Goal: Task Accomplishment & Management: Use online tool/utility

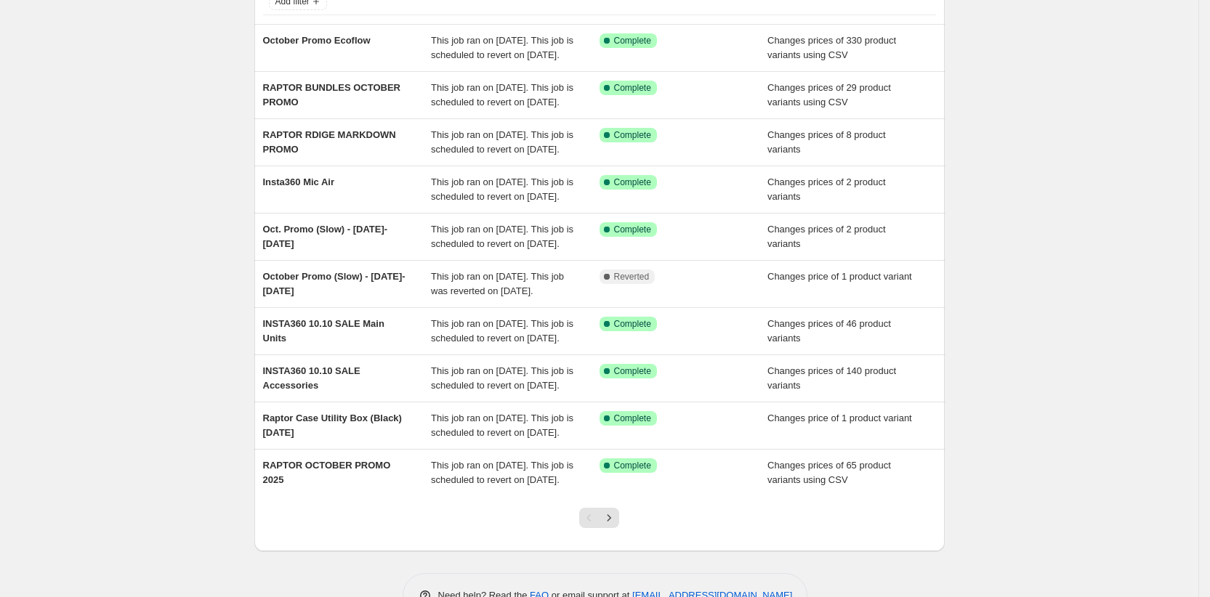
scroll to position [112, 0]
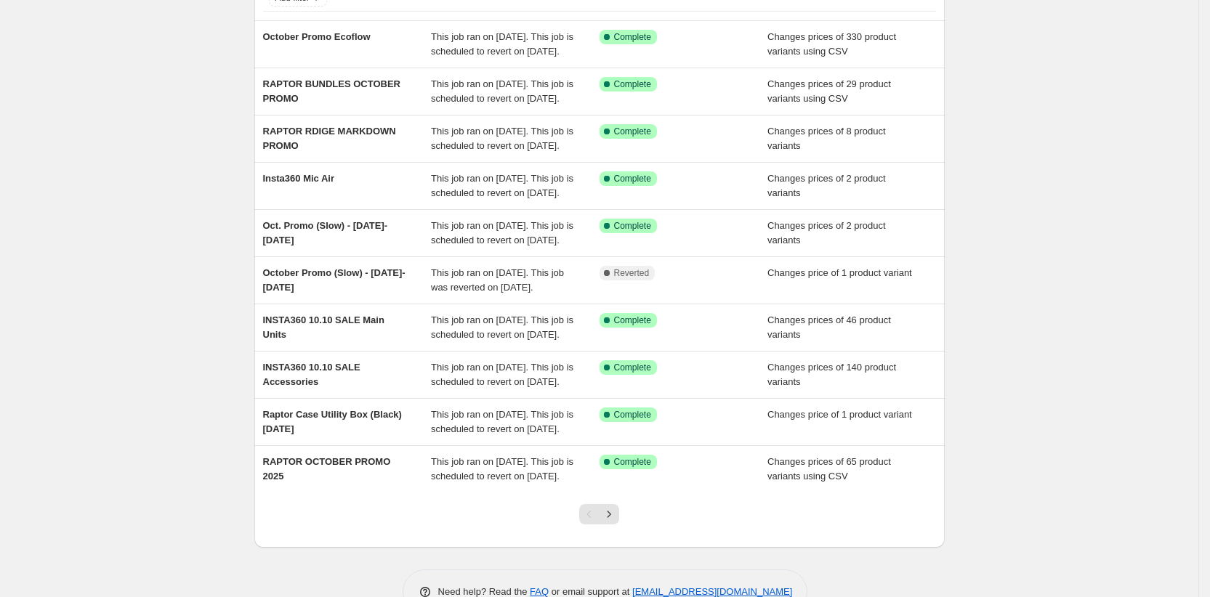
click at [172, 36] on div "NA Bulk Price Editor. This page is ready NA Bulk Price Editor Add new price [ME…" at bounding box center [599, 262] width 1198 height 749
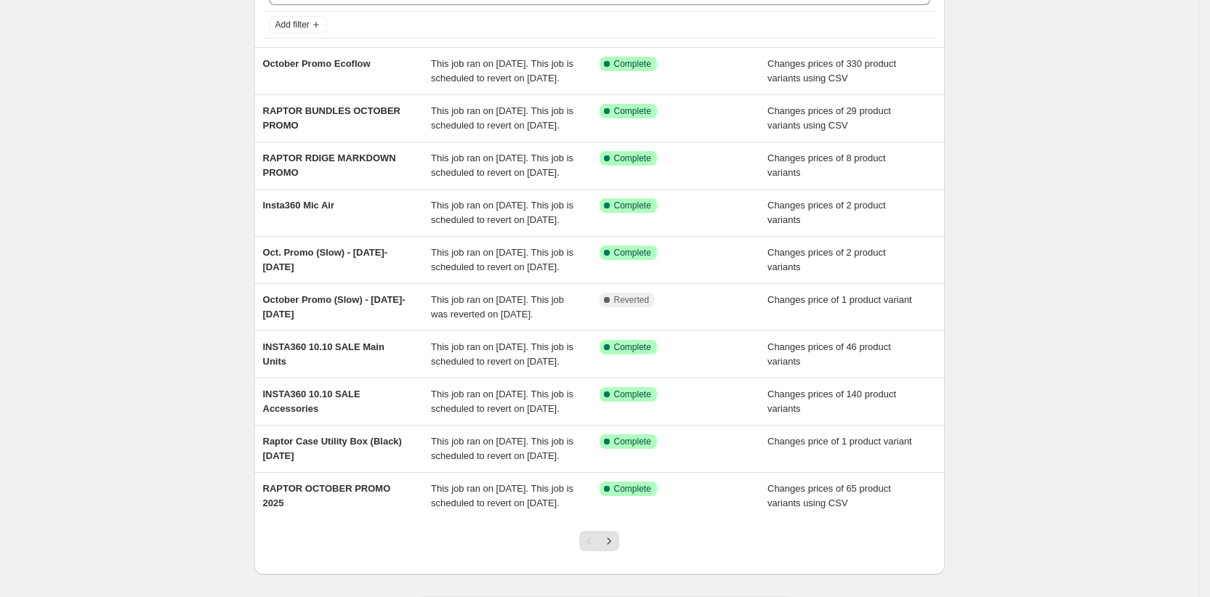
scroll to position [83, 0]
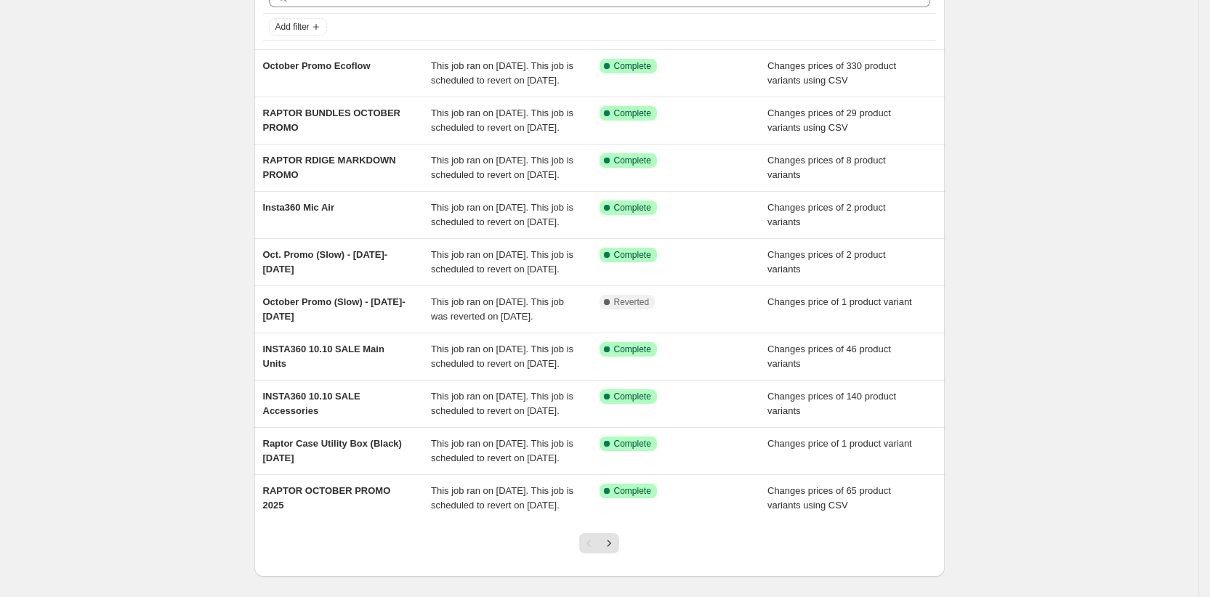
click at [182, 129] on div "NA Bulk Price Editor. This page is ready NA Bulk Price Editor Add new price [ME…" at bounding box center [599, 291] width 1198 height 749
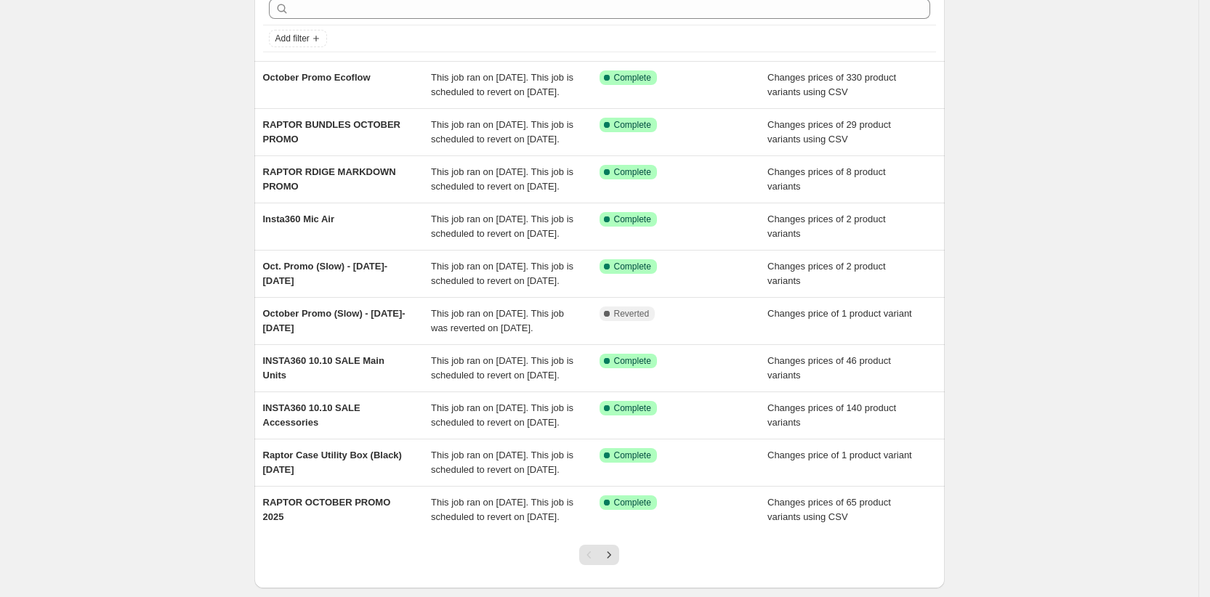
scroll to position [0, 0]
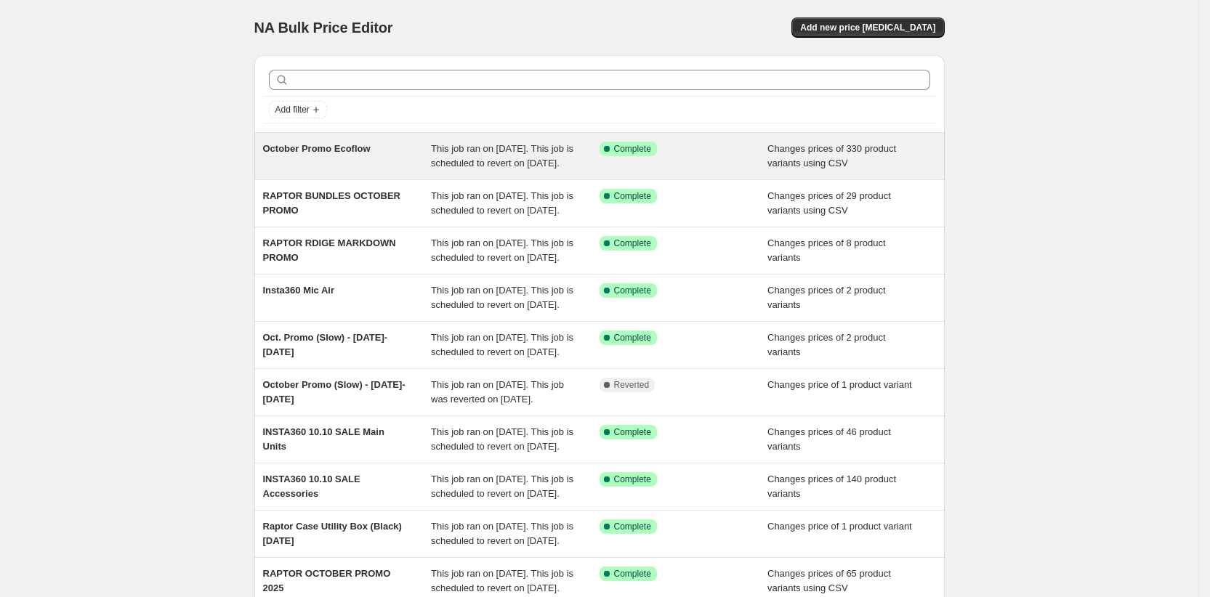
click at [285, 166] on div "October Promo Ecoflow" at bounding box center [347, 156] width 169 height 29
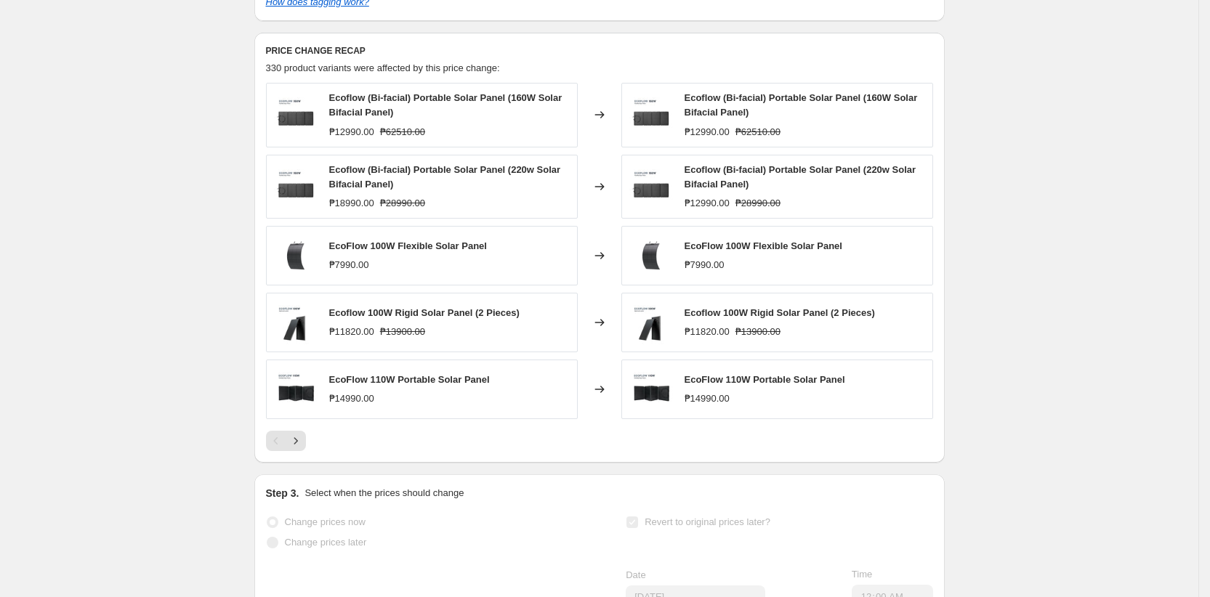
scroll to position [663, 0]
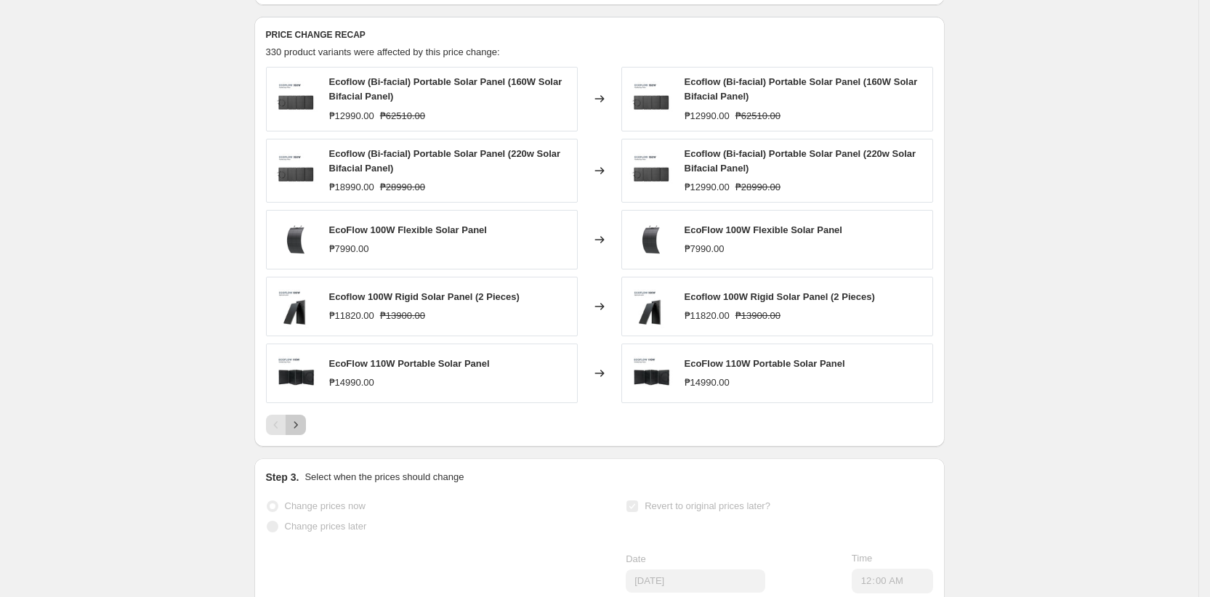
click at [299, 432] on icon "Next" at bounding box center [296, 425] width 15 height 15
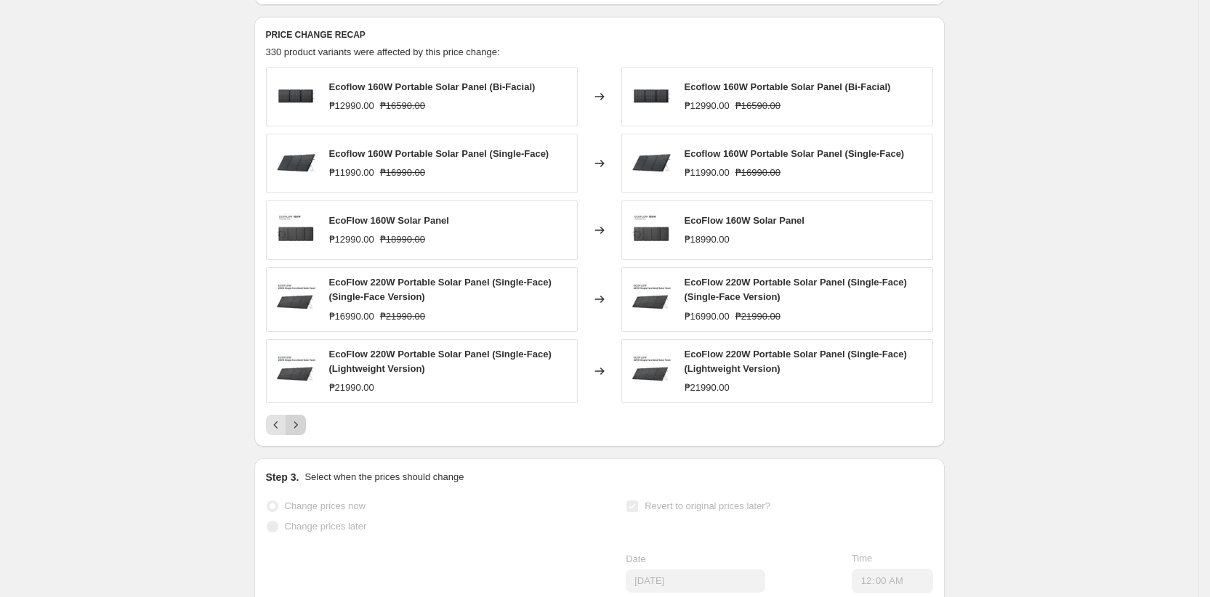
click at [299, 432] on icon "Next" at bounding box center [296, 425] width 15 height 15
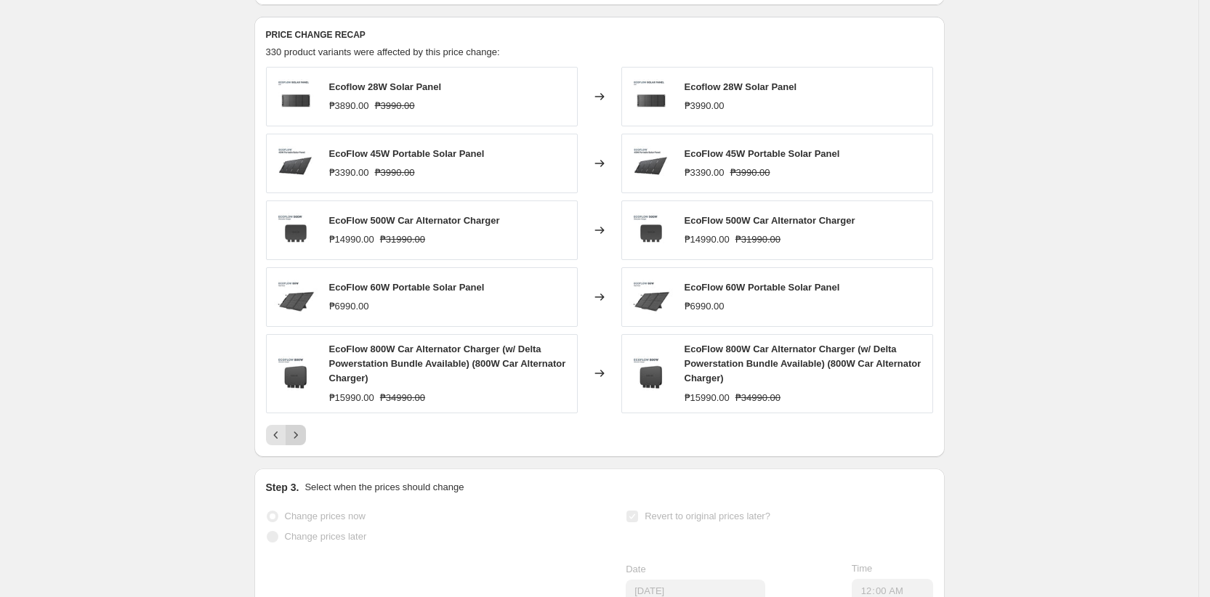
click at [299, 441] on button "Next" at bounding box center [296, 435] width 20 height 20
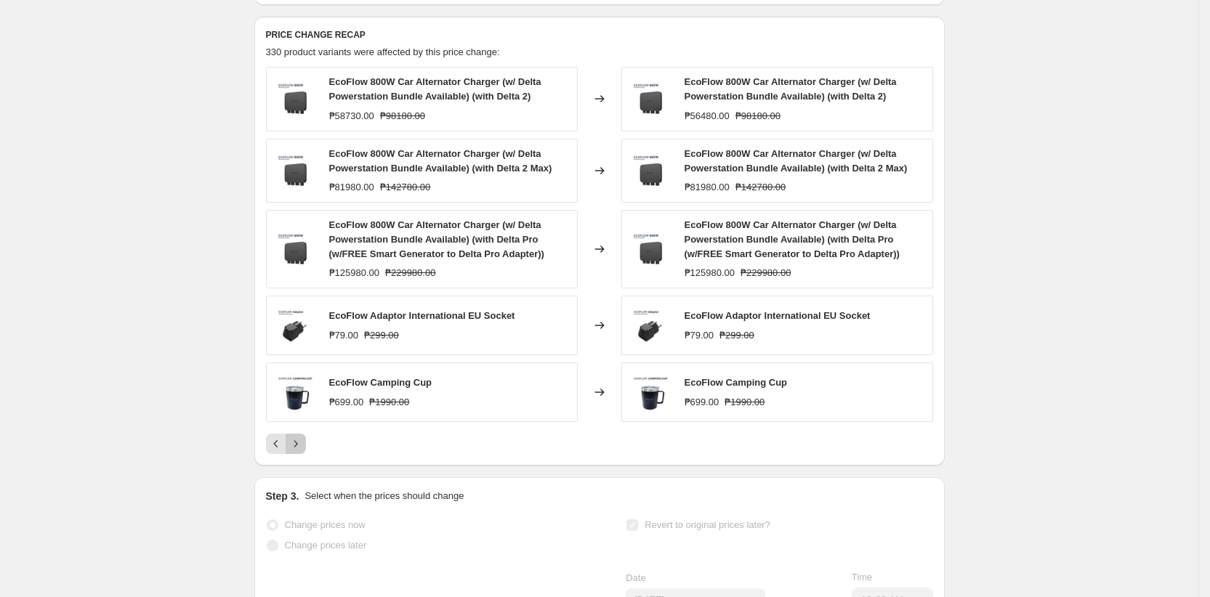
click at [301, 451] on icon "Next" at bounding box center [296, 444] width 15 height 15
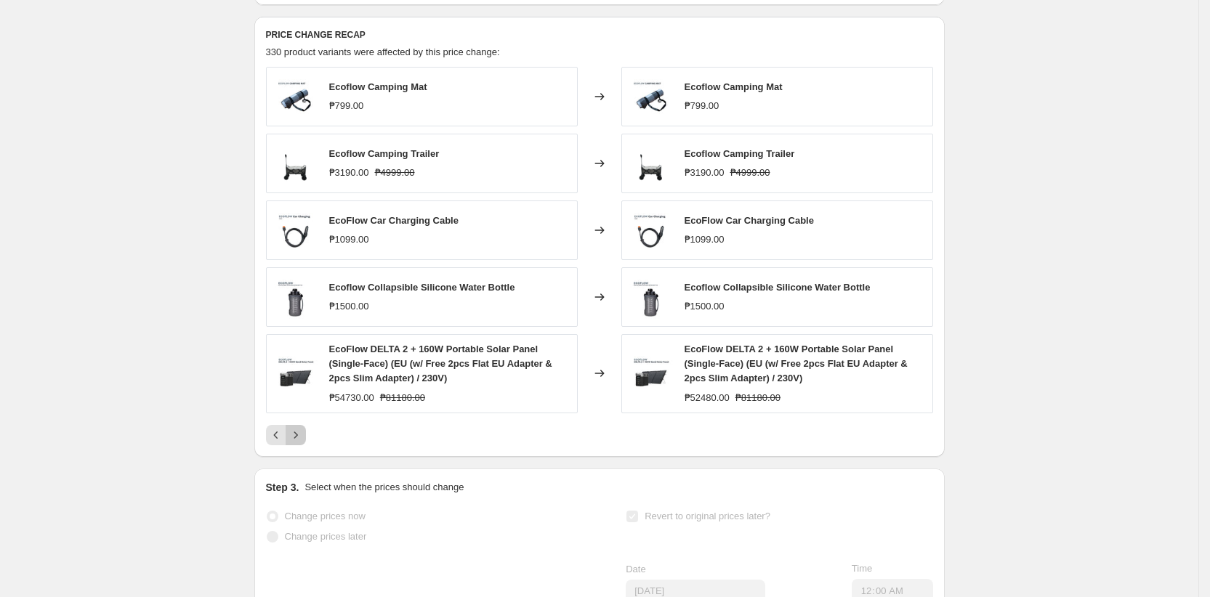
click at [301, 445] on button "Next" at bounding box center [296, 435] width 20 height 20
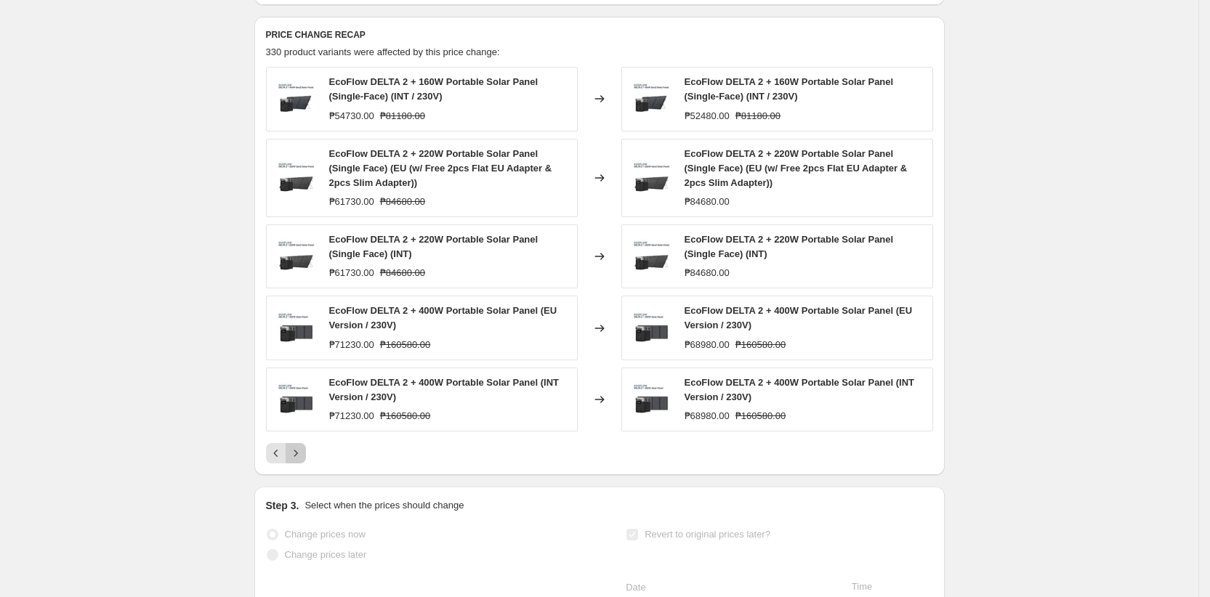
click at [301, 459] on button "Next" at bounding box center [296, 453] width 20 height 20
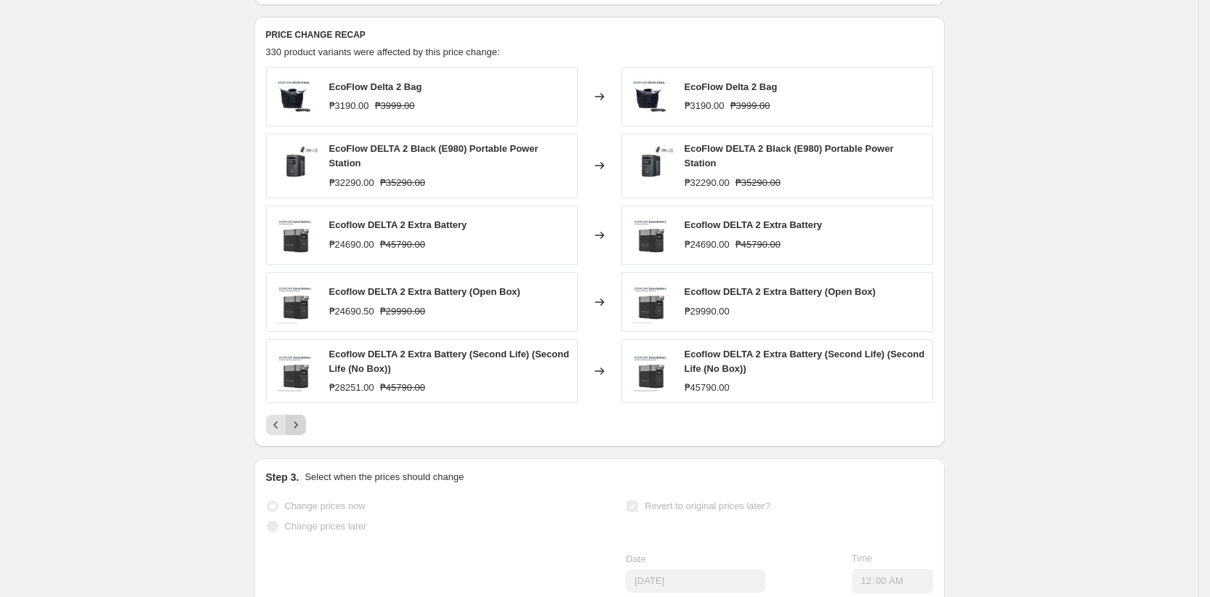
click at [301, 447] on div "PRICE CHANGE RECAP 330 product variants were affected by this price change: Eco…" at bounding box center [599, 232] width 690 height 430
click at [297, 428] on icon "Next" at bounding box center [296, 425] width 4 height 7
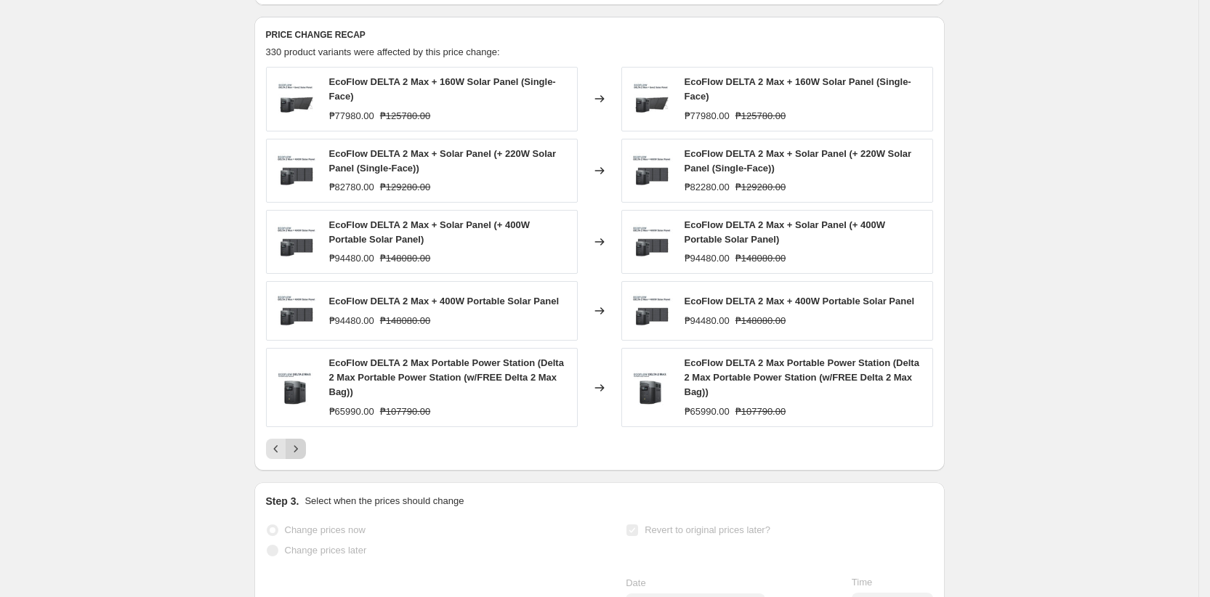
click at [302, 427] on div "EcoFlow DELTA 2 Max Portable Power Station (Delta 2 Max Portable Power Station …" at bounding box center [422, 387] width 312 height 78
click at [298, 456] on icon "Next" at bounding box center [296, 449] width 15 height 15
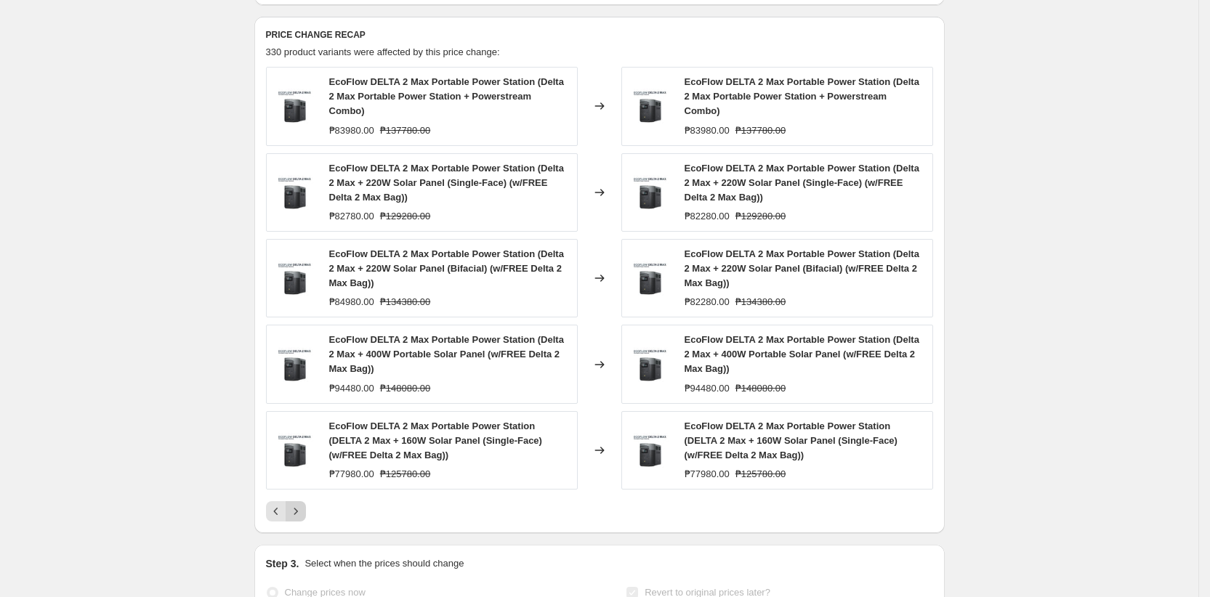
click at [303, 519] on icon "Next" at bounding box center [296, 511] width 15 height 15
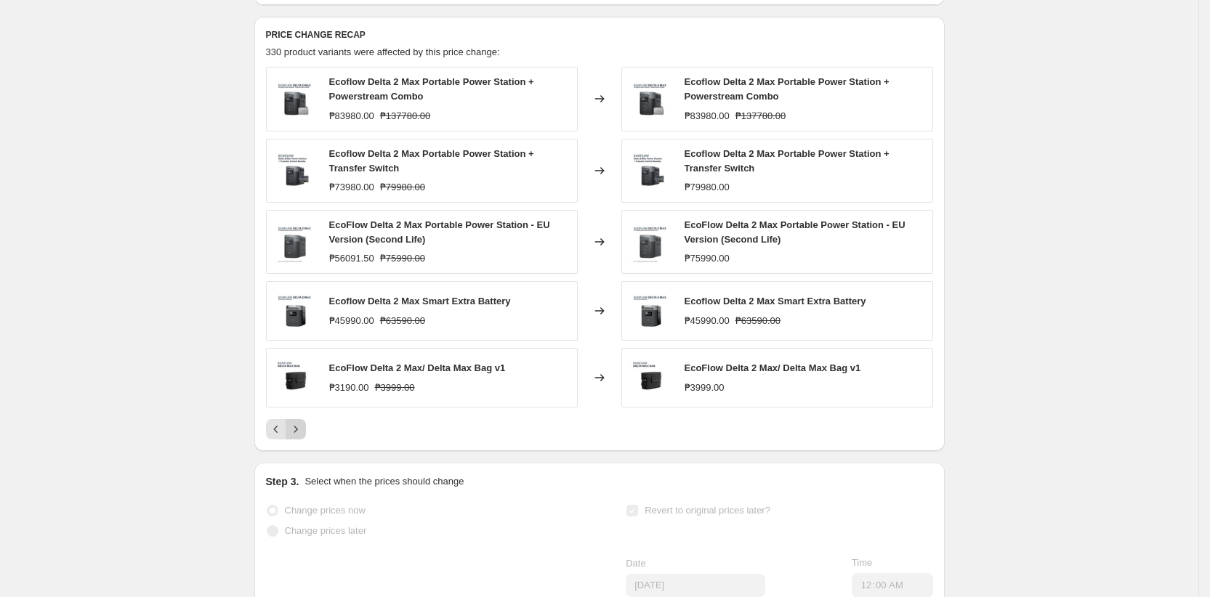
click at [303, 437] on icon "Next" at bounding box center [296, 429] width 15 height 15
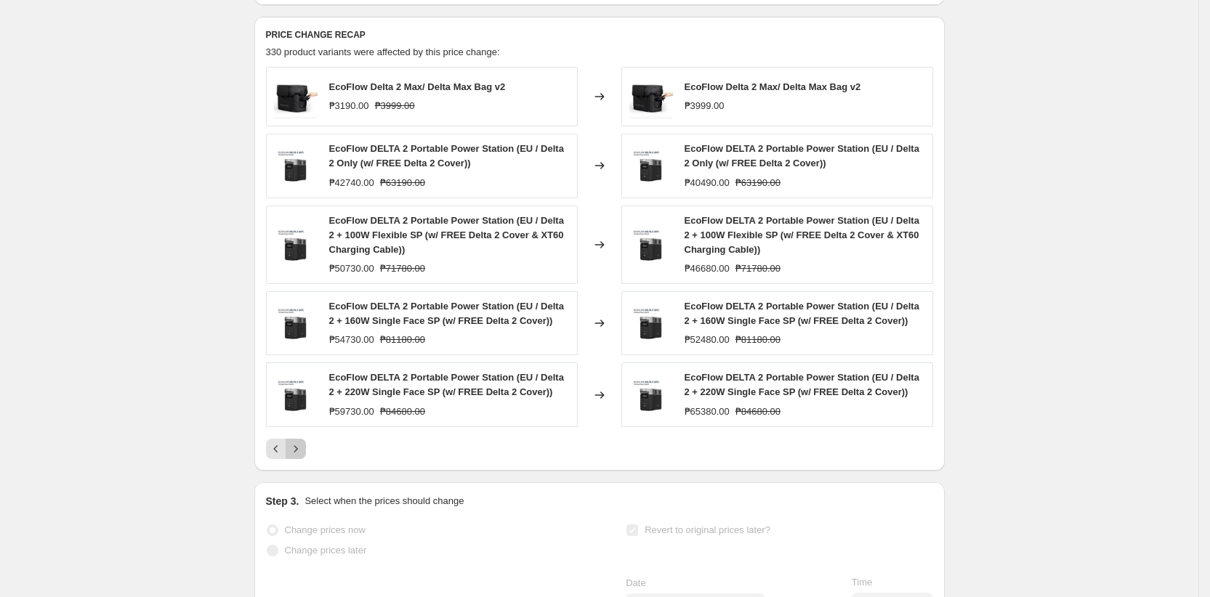
click at [300, 456] on icon "Next" at bounding box center [296, 449] width 15 height 15
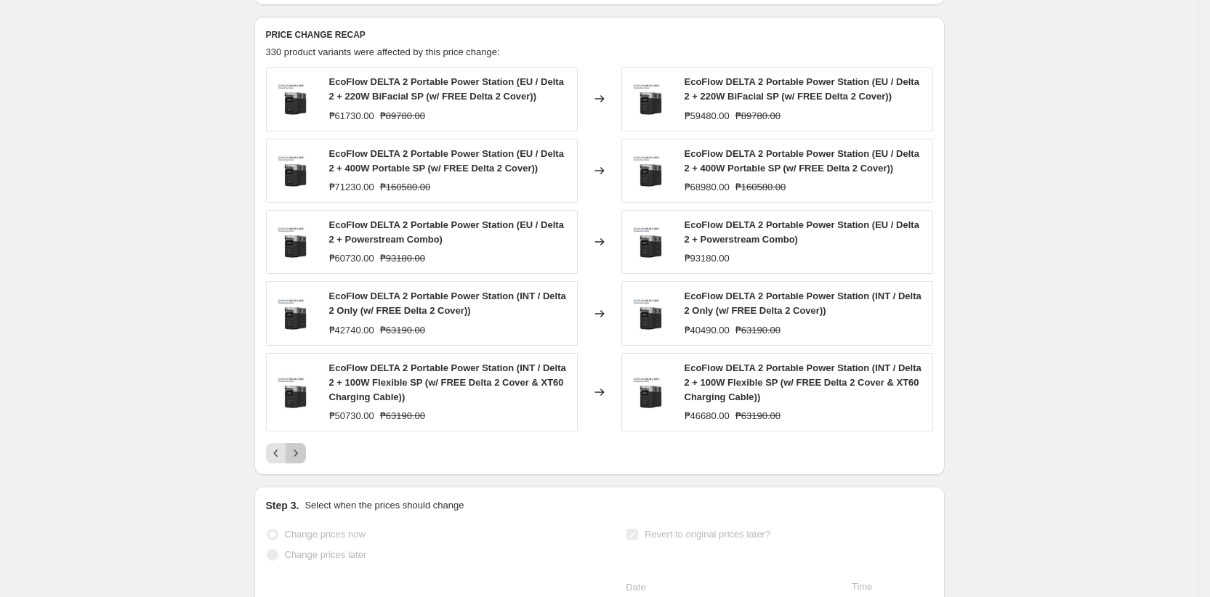
click at [303, 461] on icon "Next" at bounding box center [296, 453] width 15 height 15
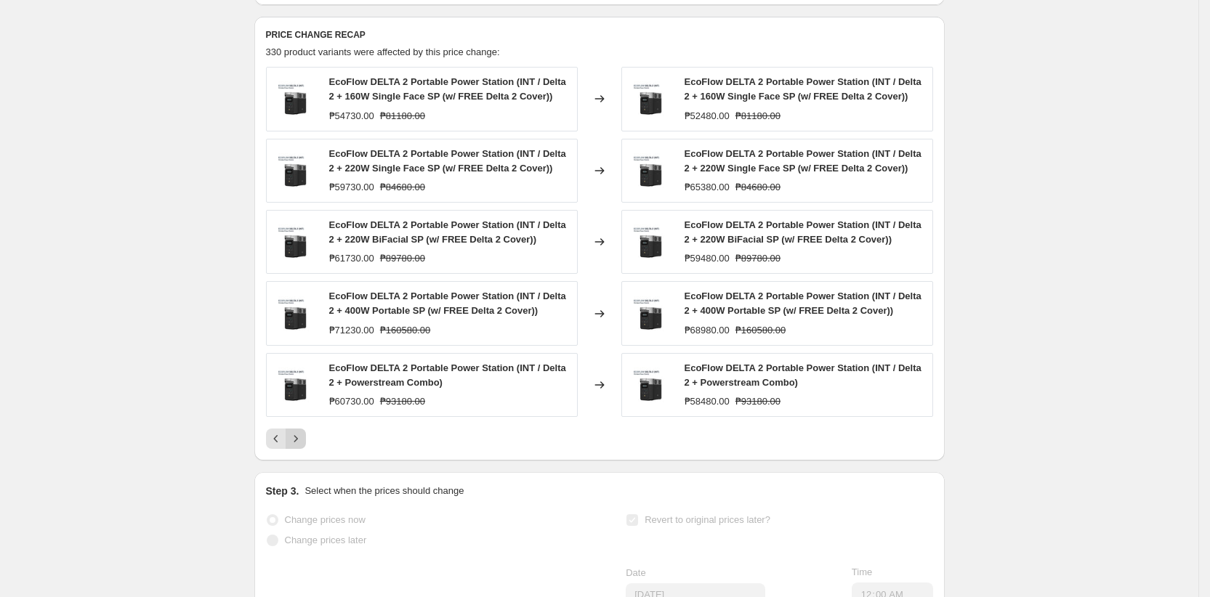
click at [301, 446] on icon "Next" at bounding box center [296, 439] width 15 height 15
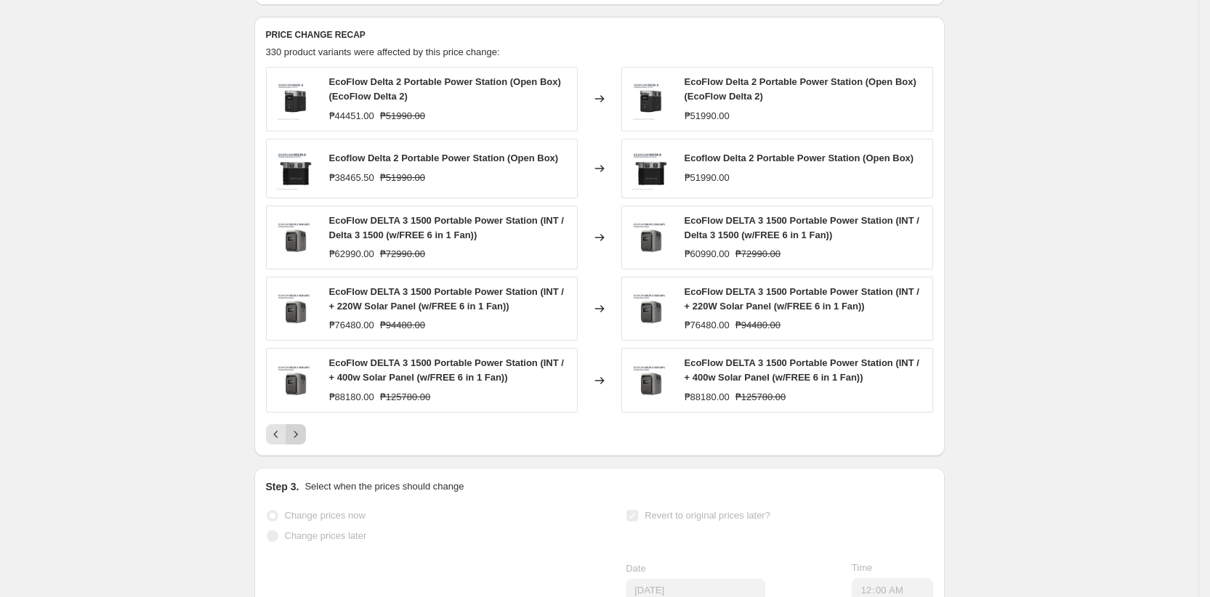
click at [299, 442] on icon "Next" at bounding box center [296, 434] width 15 height 15
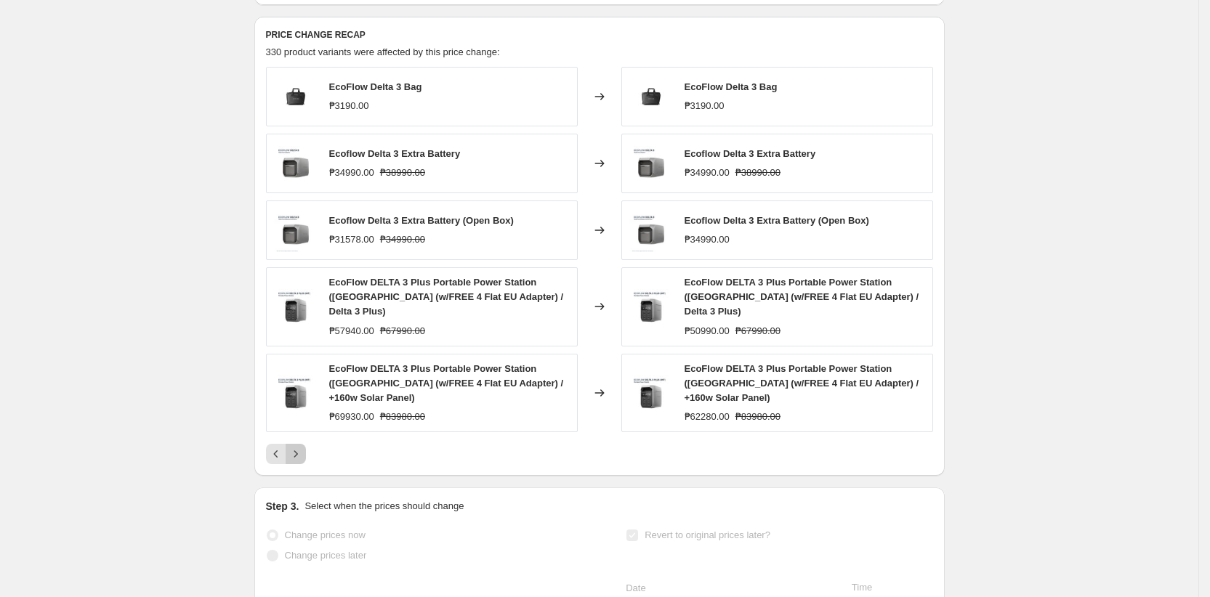
click at [300, 447] on icon "Next" at bounding box center [296, 454] width 15 height 15
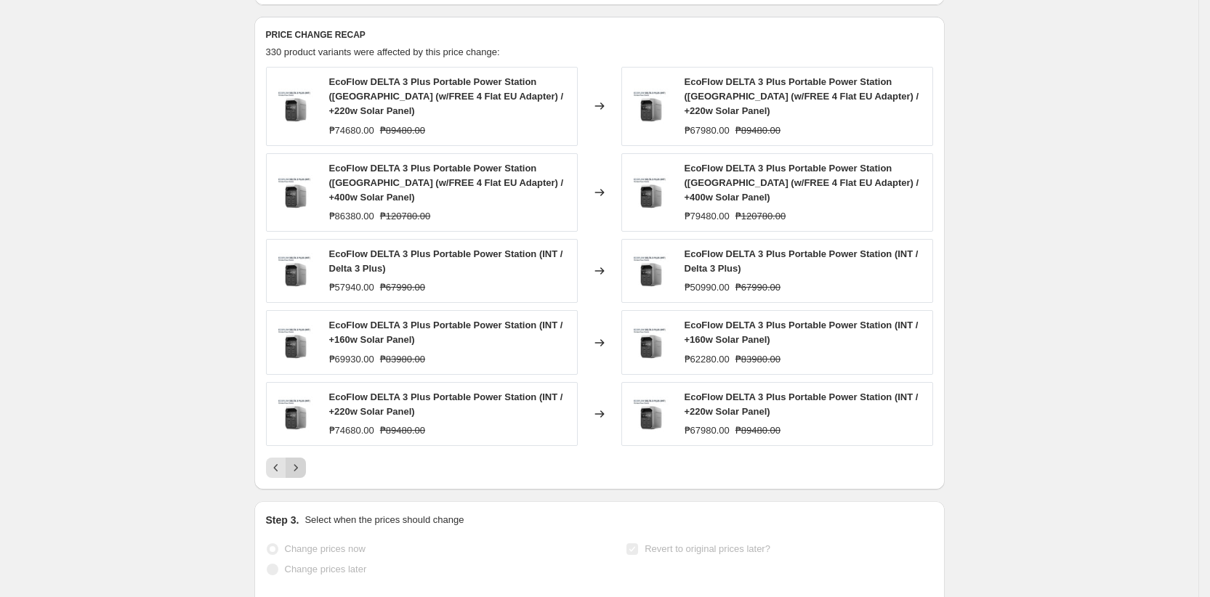
click at [300, 461] on icon "Next" at bounding box center [296, 468] width 15 height 15
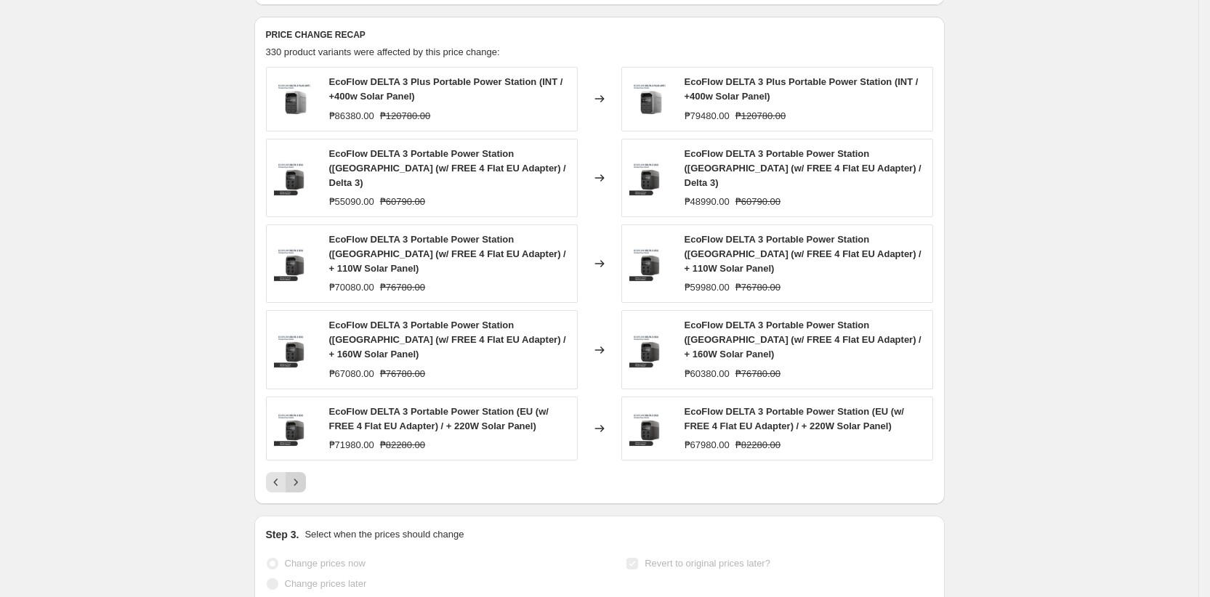
click at [300, 475] on icon "Next" at bounding box center [296, 482] width 15 height 15
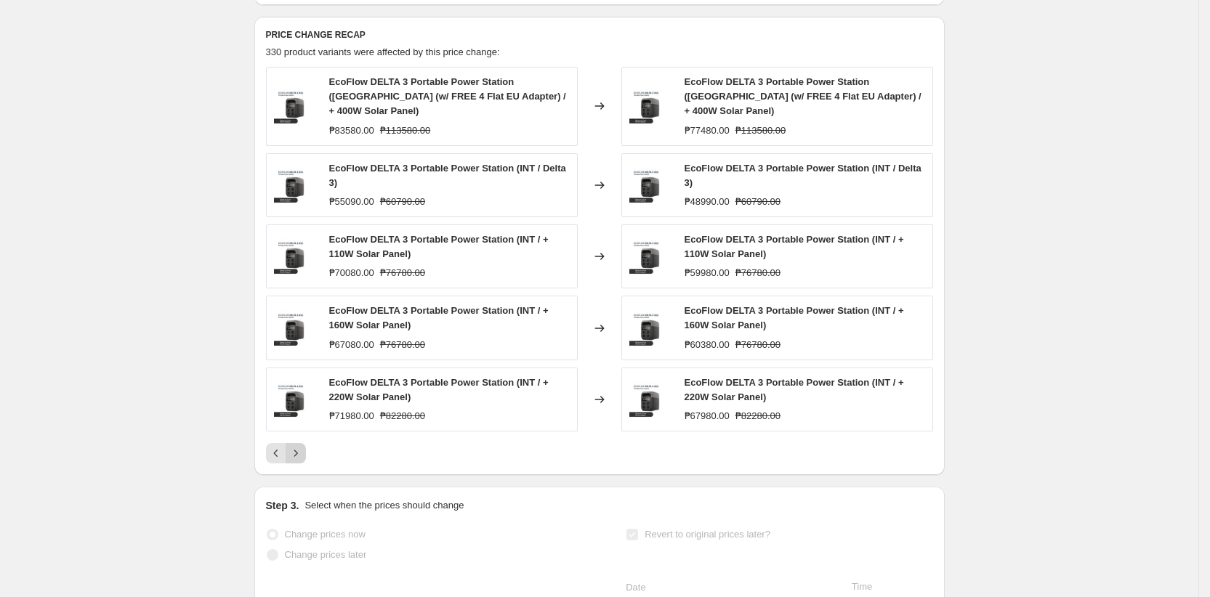
click at [300, 455] on icon "Next" at bounding box center [296, 453] width 15 height 15
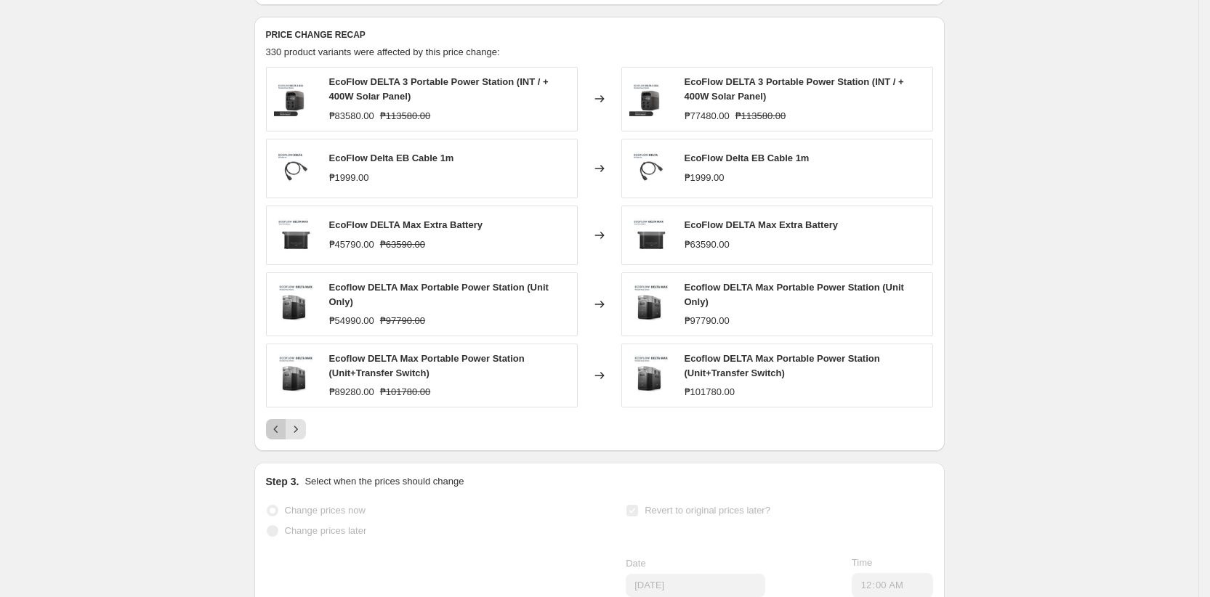
click at [278, 440] on button "Previous" at bounding box center [276, 429] width 20 height 20
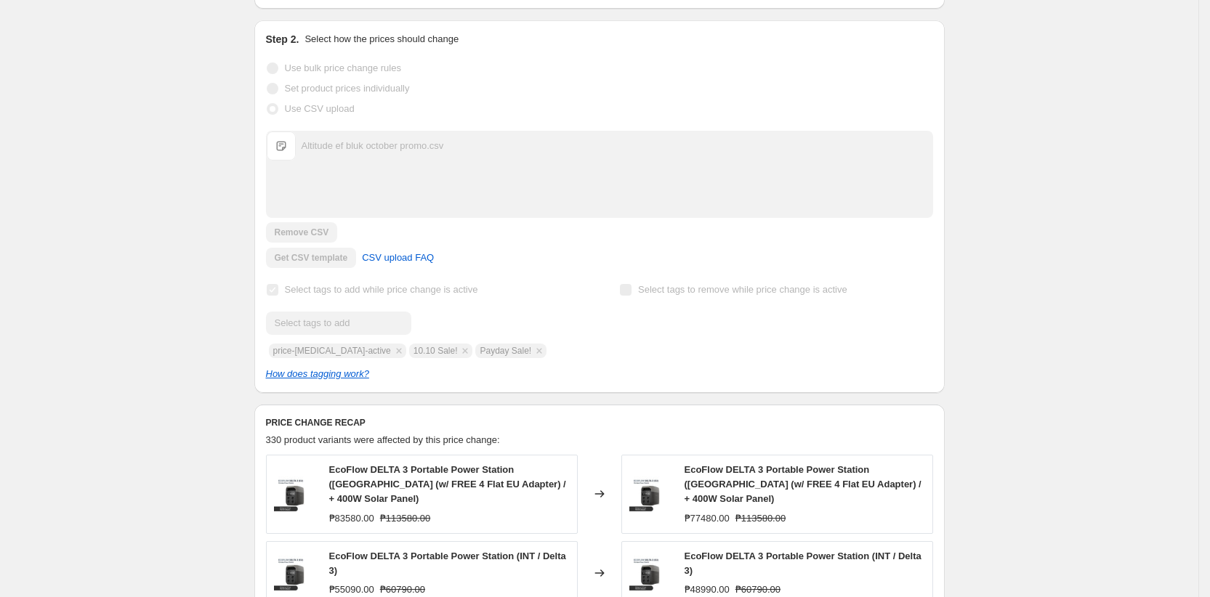
scroll to position [0, 0]
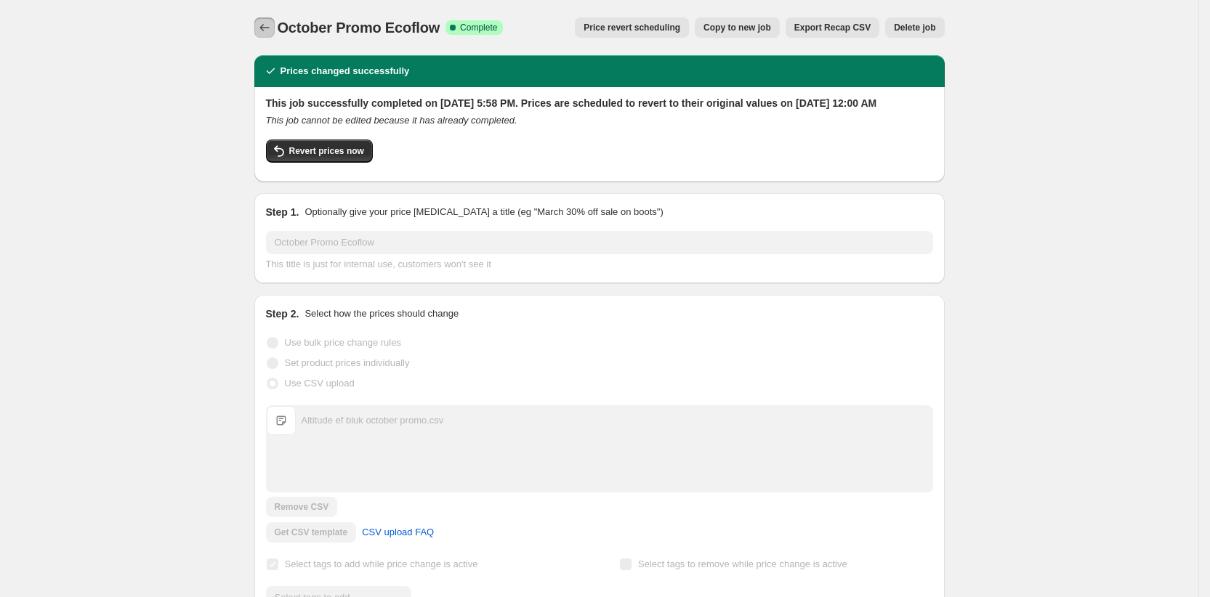
click at [267, 27] on icon "Price change jobs" at bounding box center [264, 27] width 15 height 15
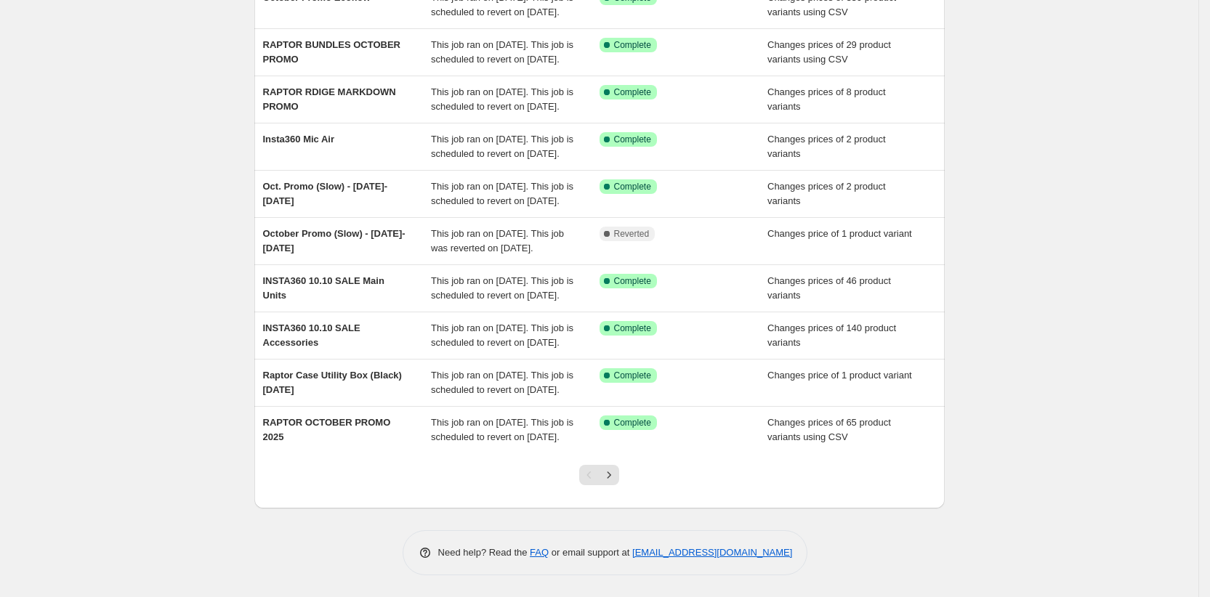
scroll to position [299, 0]
click at [616, 475] on icon "Next" at bounding box center [609, 475] width 15 height 15
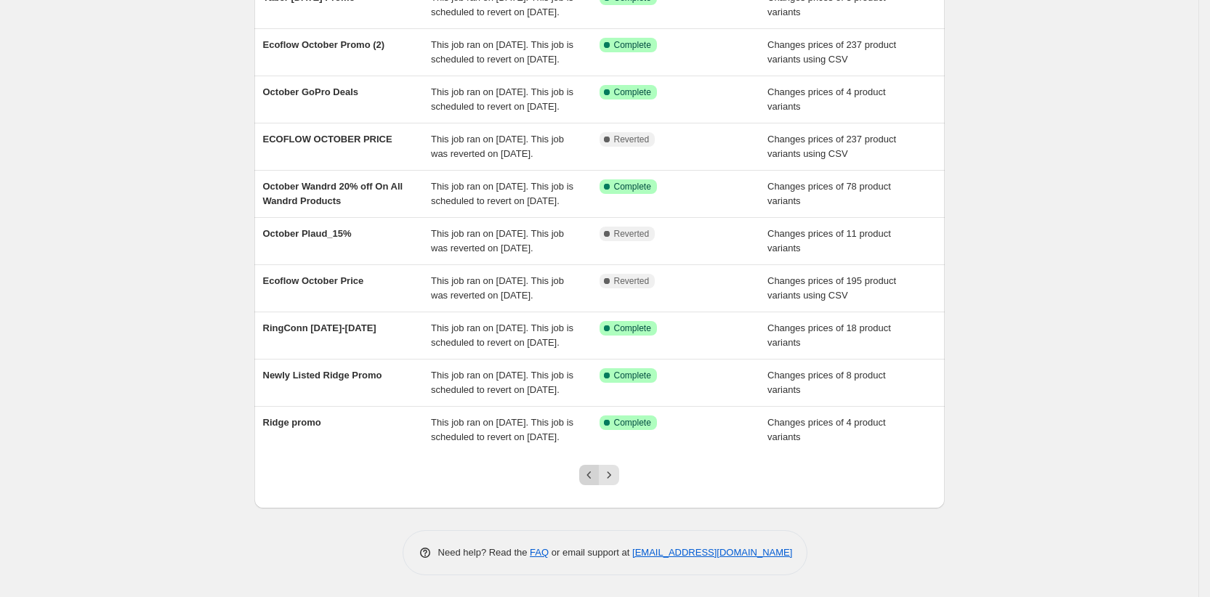
click at [592, 476] on icon "Previous" at bounding box center [589, 475] width 15 height 15
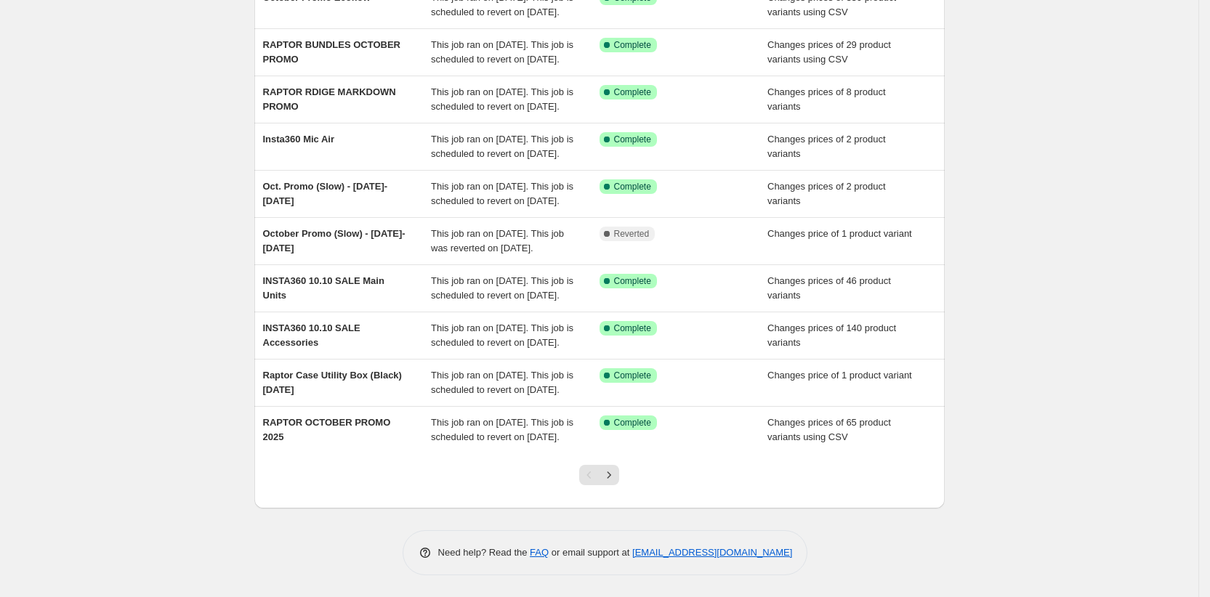
scroll to position [0, 0]
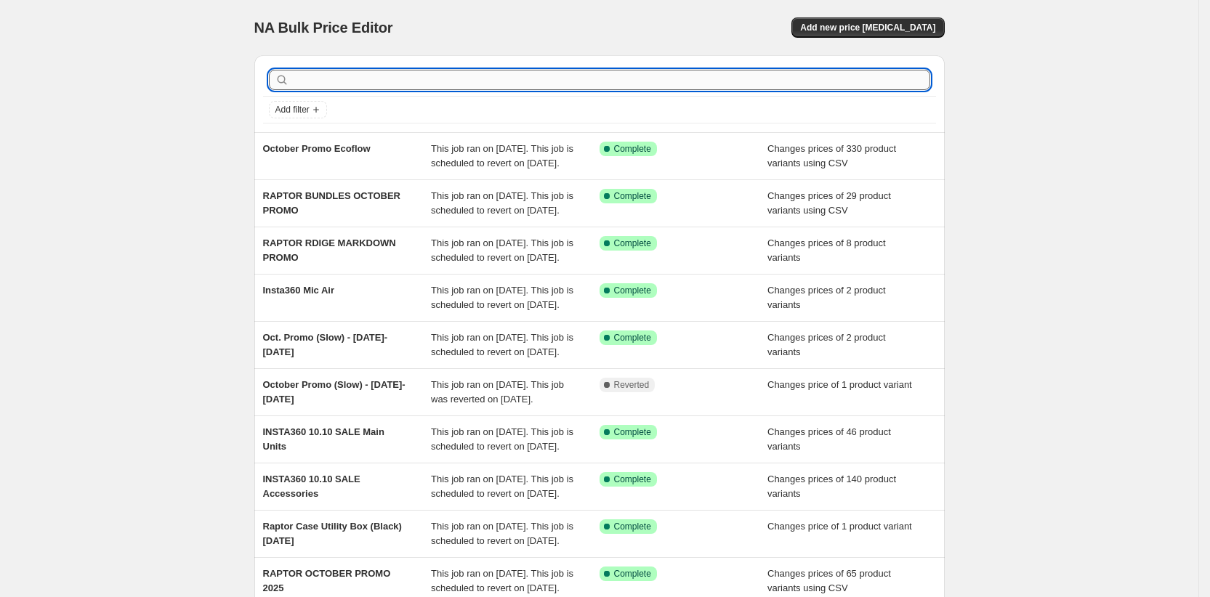
click at [379, 76] on input "text" at bounding box center [611, 80] width 638 height 20
type input "go 3s"
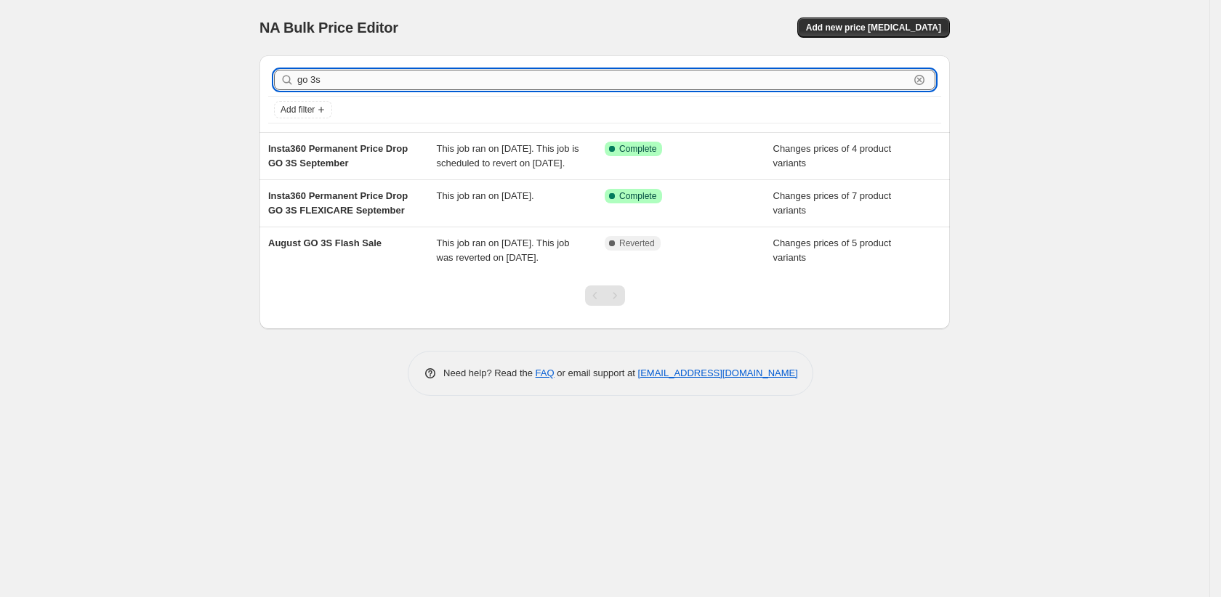
click at [339, 77] on input "go 3s" at bounding box center [603, 80] width 612 height 20
type input "ecoflow"
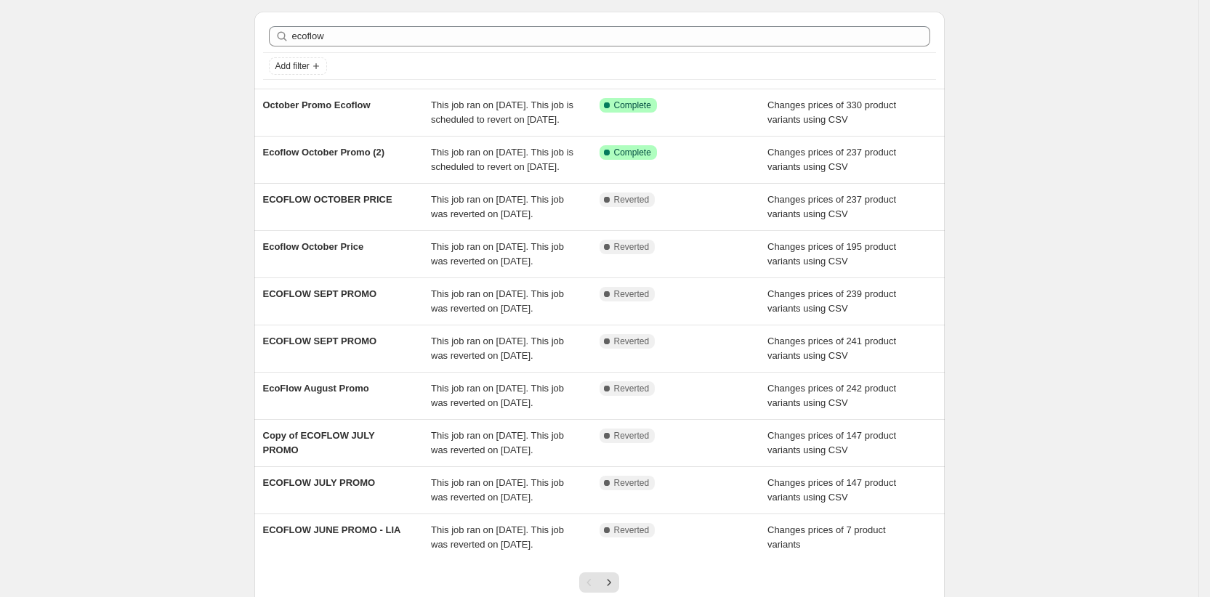
scroll to position [49, 0]
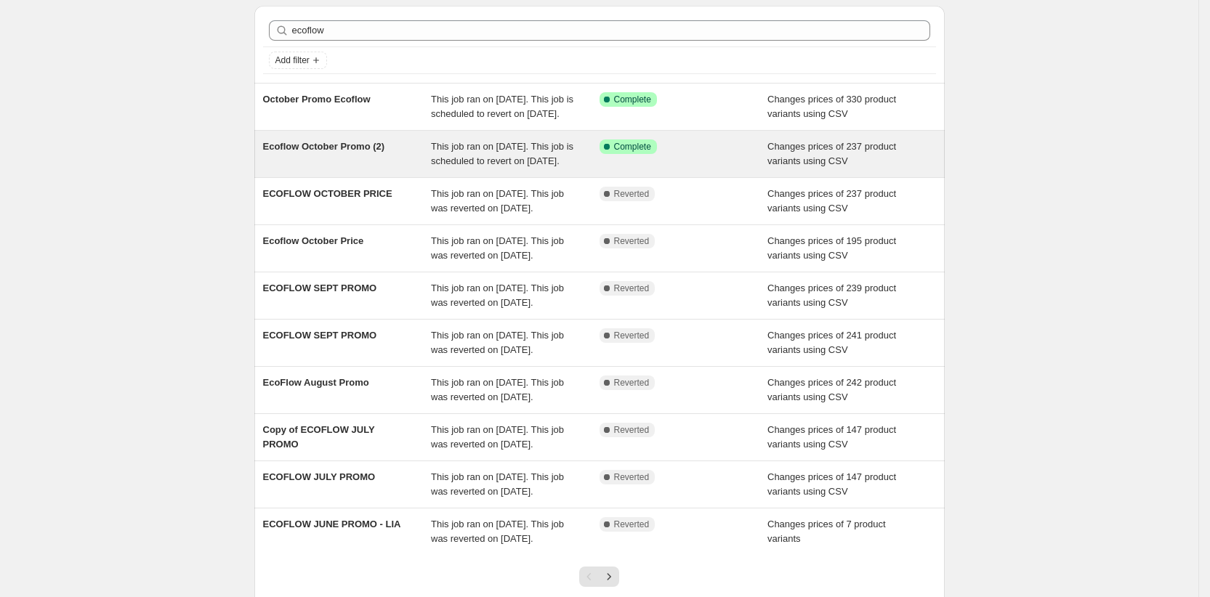
click at [279, 169] on div "Ecoflow October Promo (2)" at bounding box center [347, 154] width 169 height 29
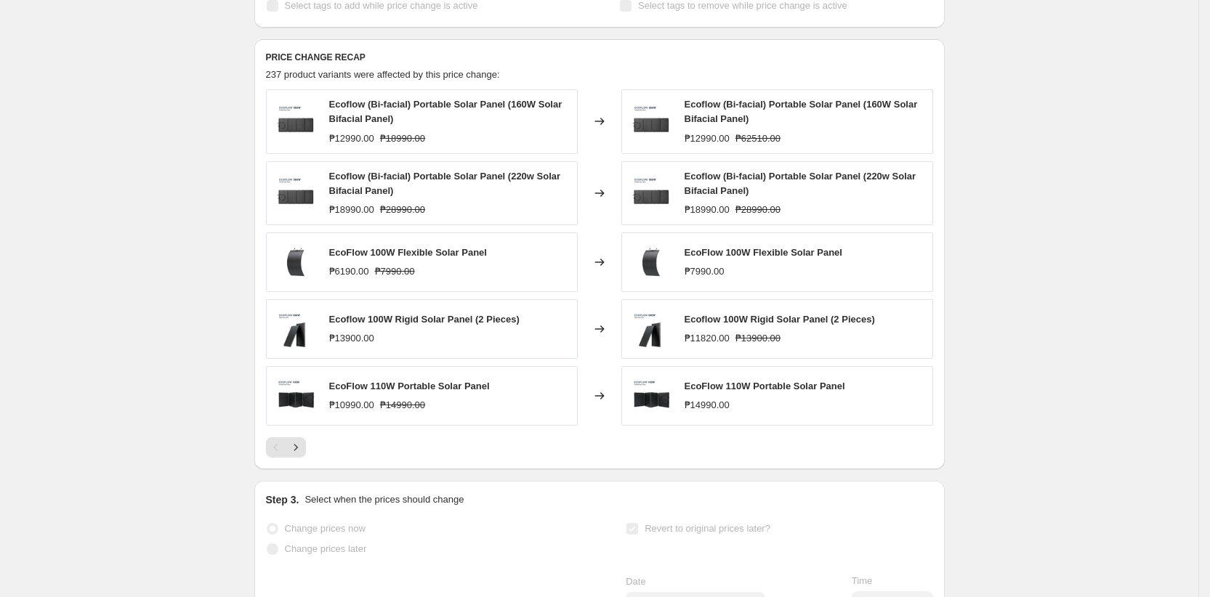
scroll to position [570, 0]
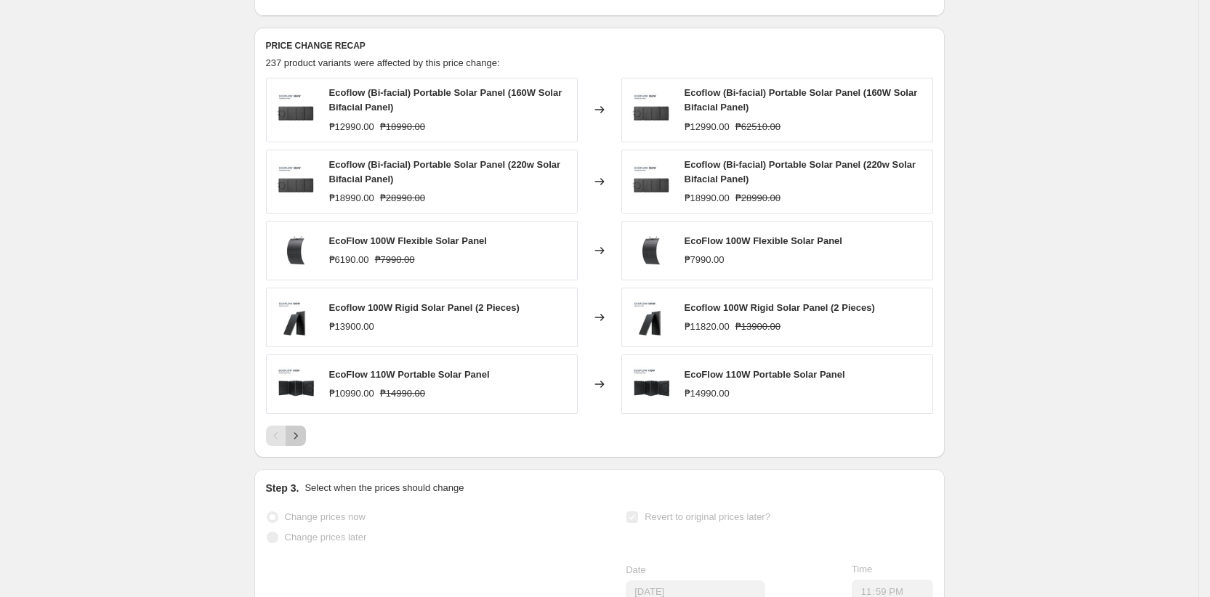
click at [299, 443] on icon "Next" at bounding box center [296, 436] width 15 height 15
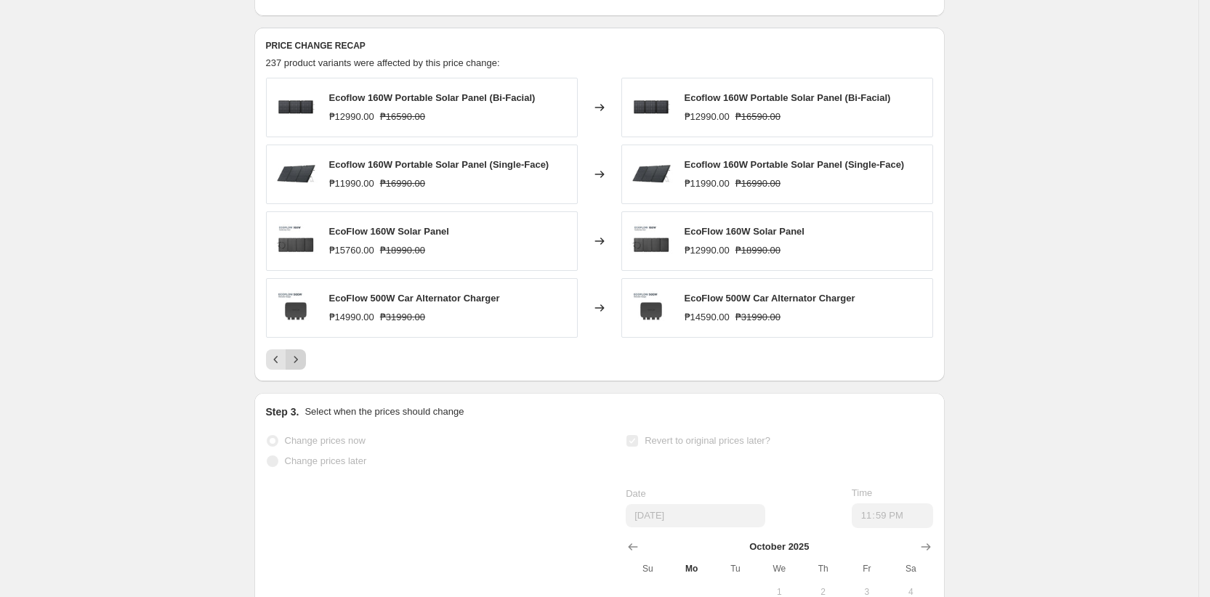
click at [303, 367] on icon "Next" at bounding box center [296, 359] width 15 height 15
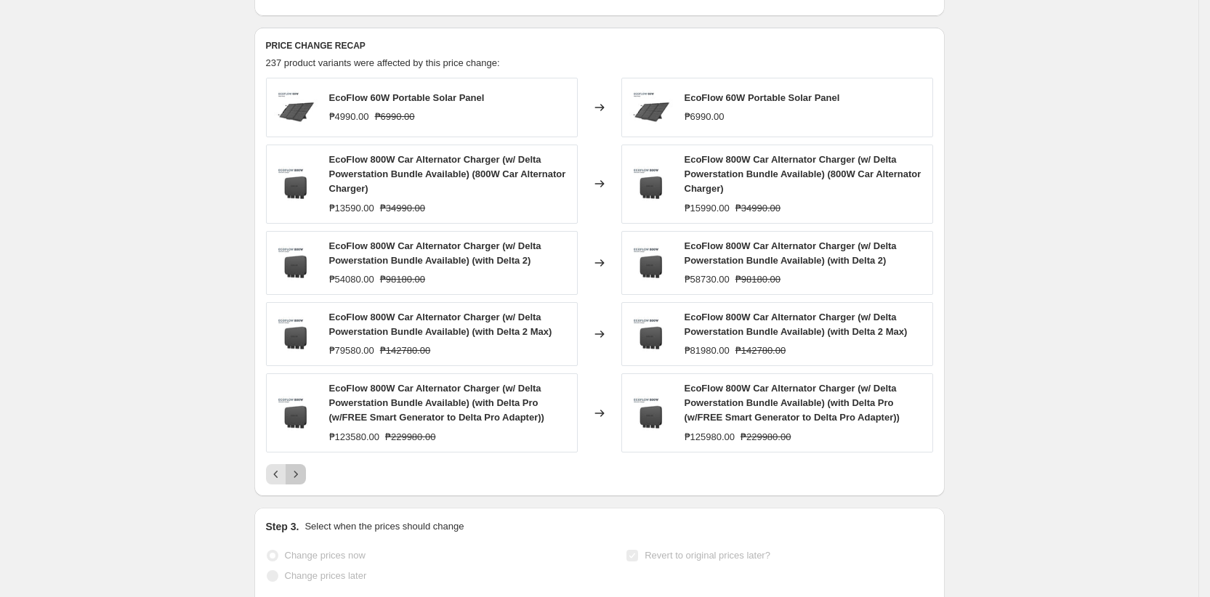
click at [306, 485] on button "Next" at bounding box center [296, 474] width 20 height 20
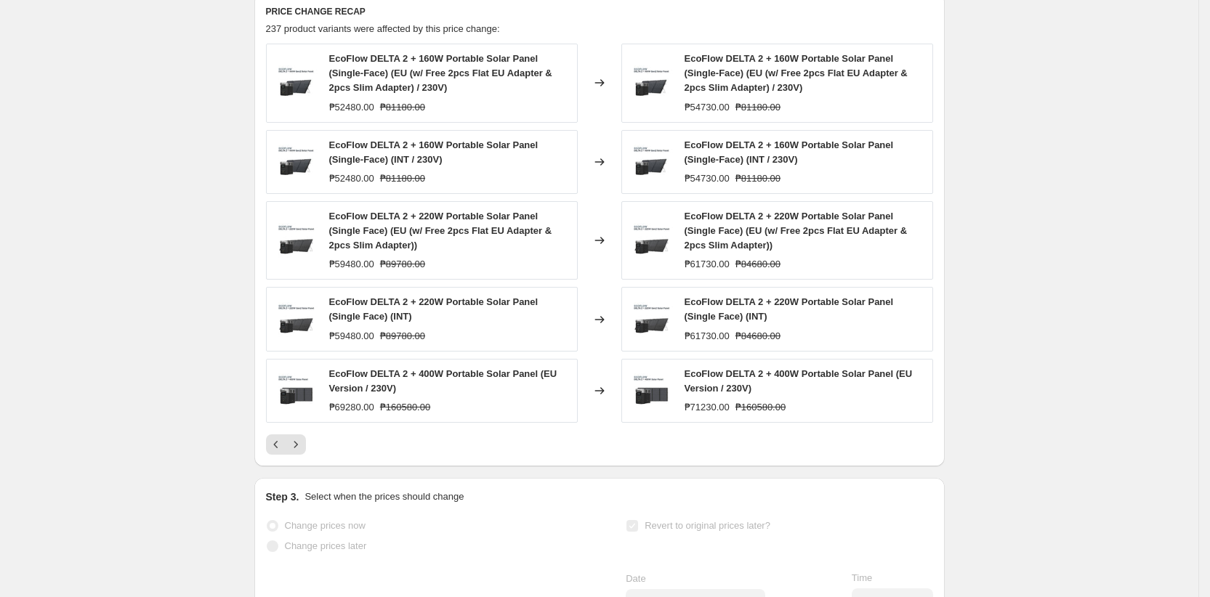
scroll to position [609, 0]
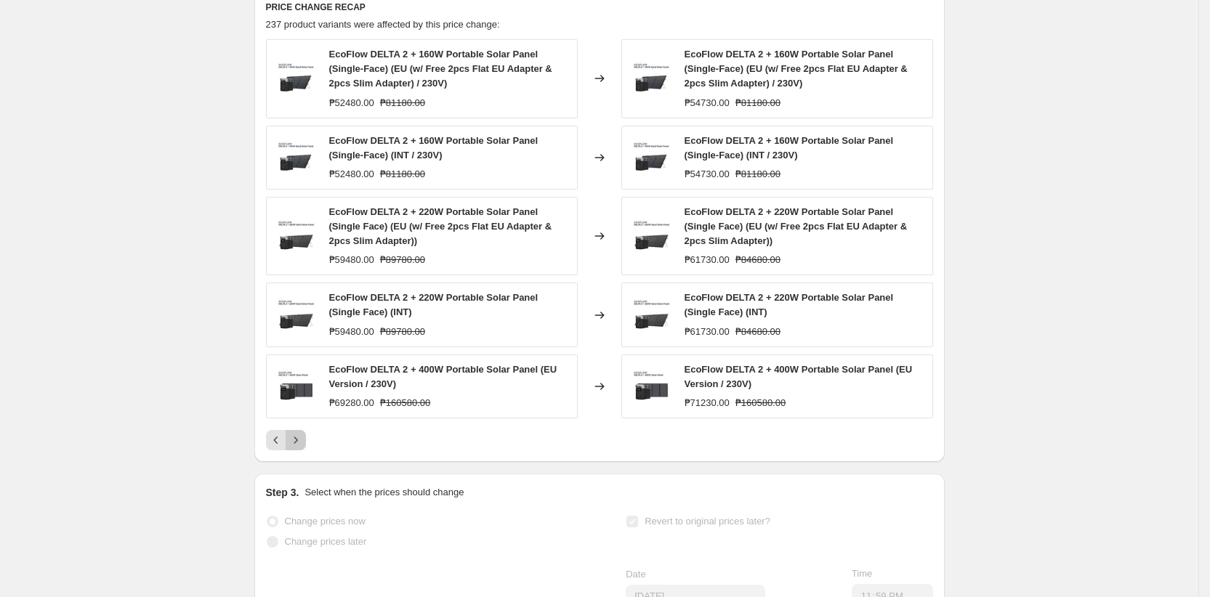
click at [300, 448] on icon "Next" at bounding box center [296, 440] width 15 height 15
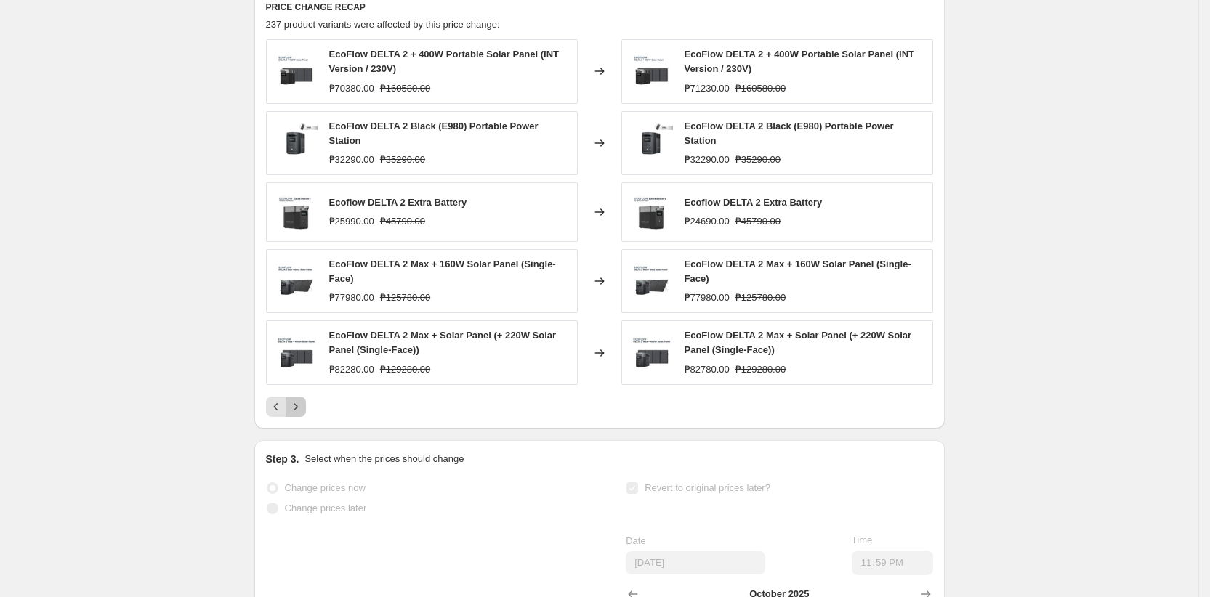
click at [300, 414] on icon "Next" at bounding box center [296, 407] width 15 height 15
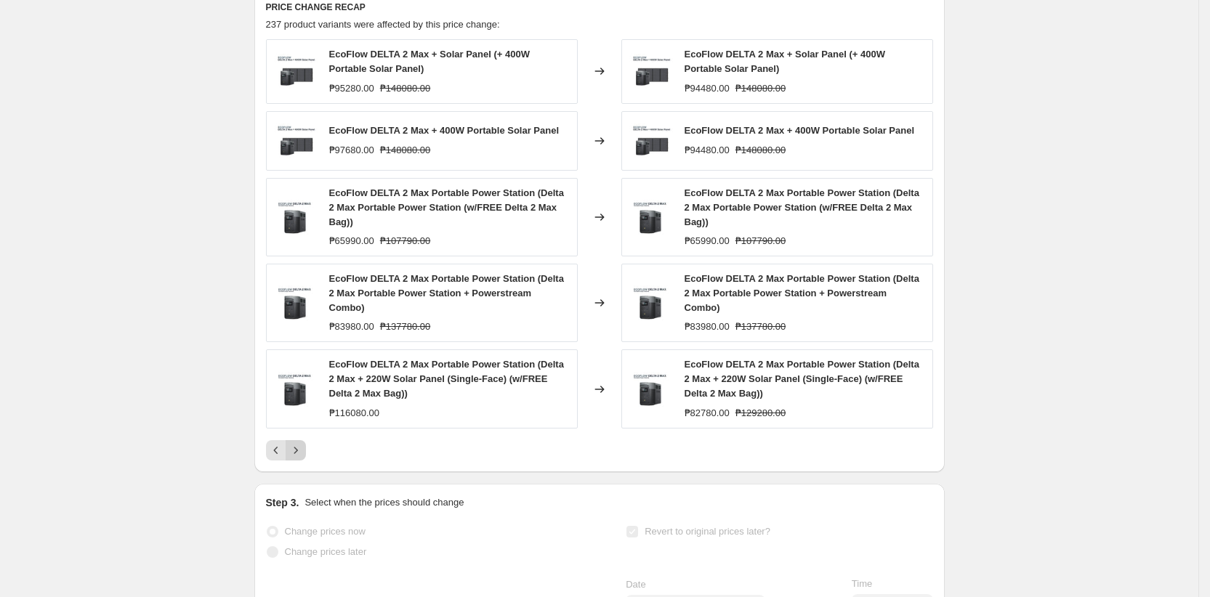
click at [305, 458] on button "Next" at bounding box center [296, 450] width 20 height 20
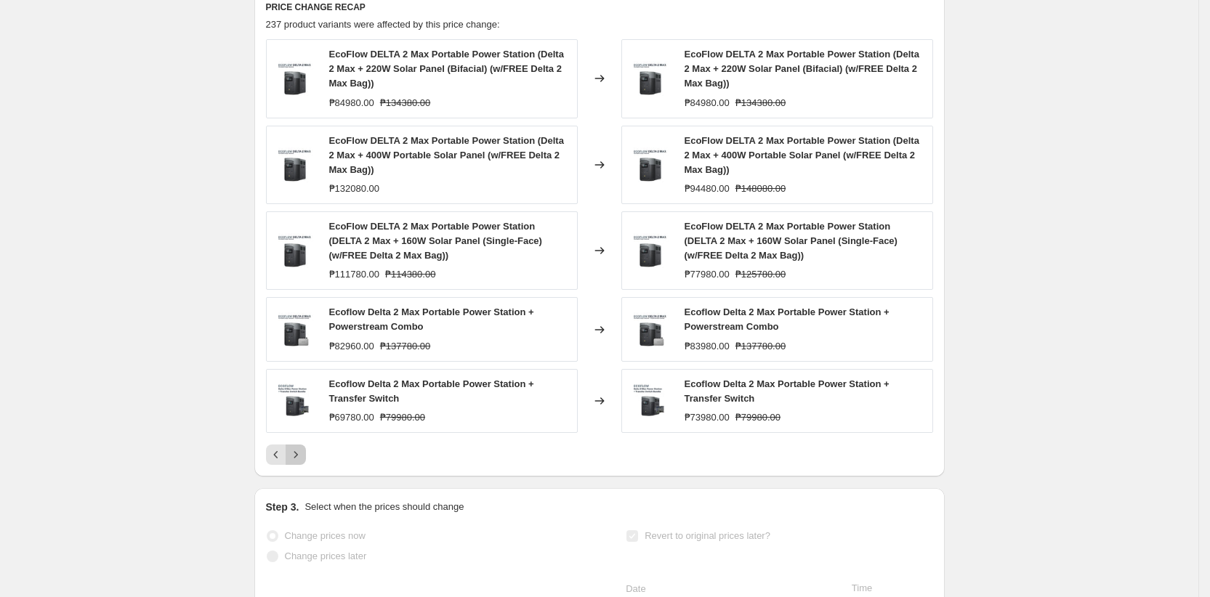
click at [303, 462] on icon "Next" at bounding box center [296, 455] width 15 height 15
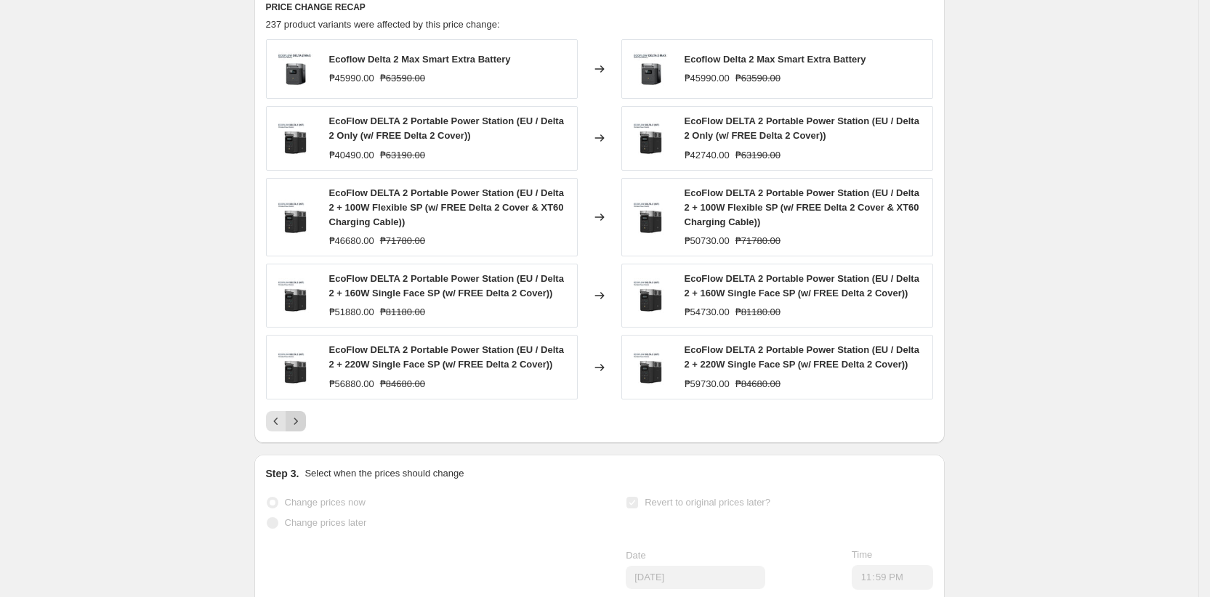
click at [304, 432] on button "Next" at bounding box center [296, 421] width 20 height 20
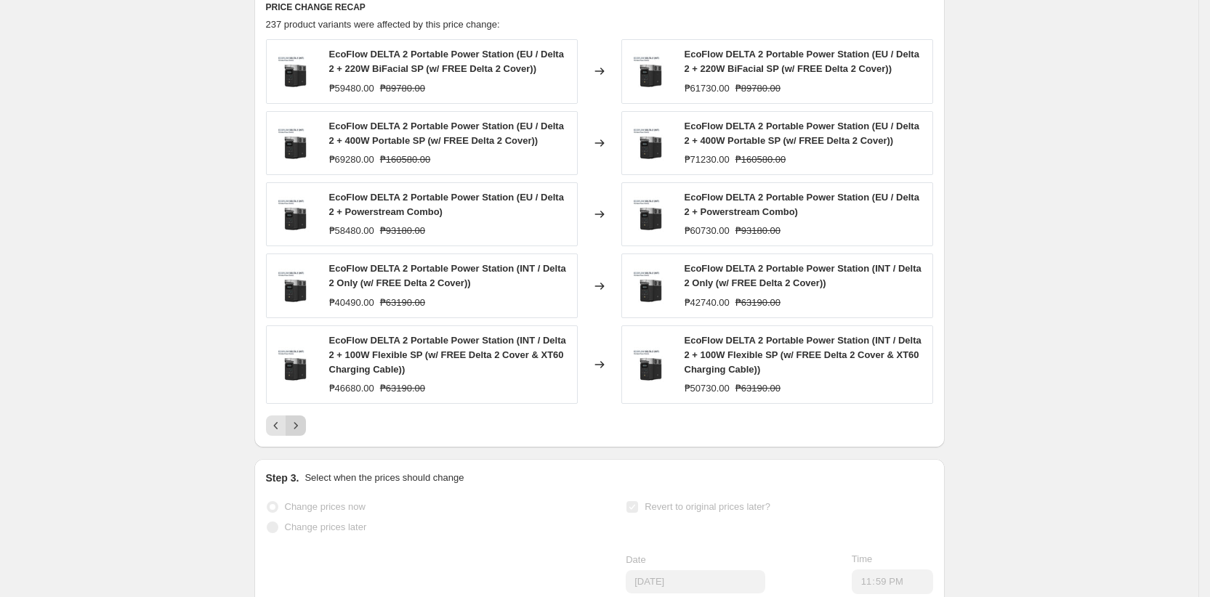
click at [303, 433] on icon "Next" at bounding box center [296, 426] width 15 height 15
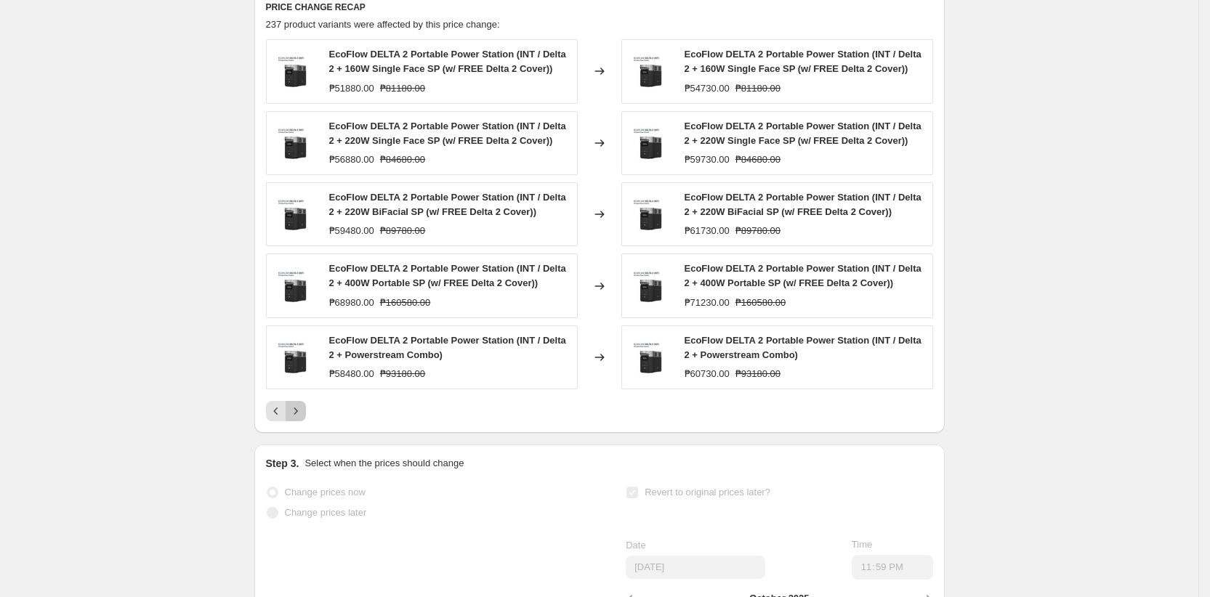
click at [303, 419] on icon "Next" at bounding box center [296, 411] width 15 height 15
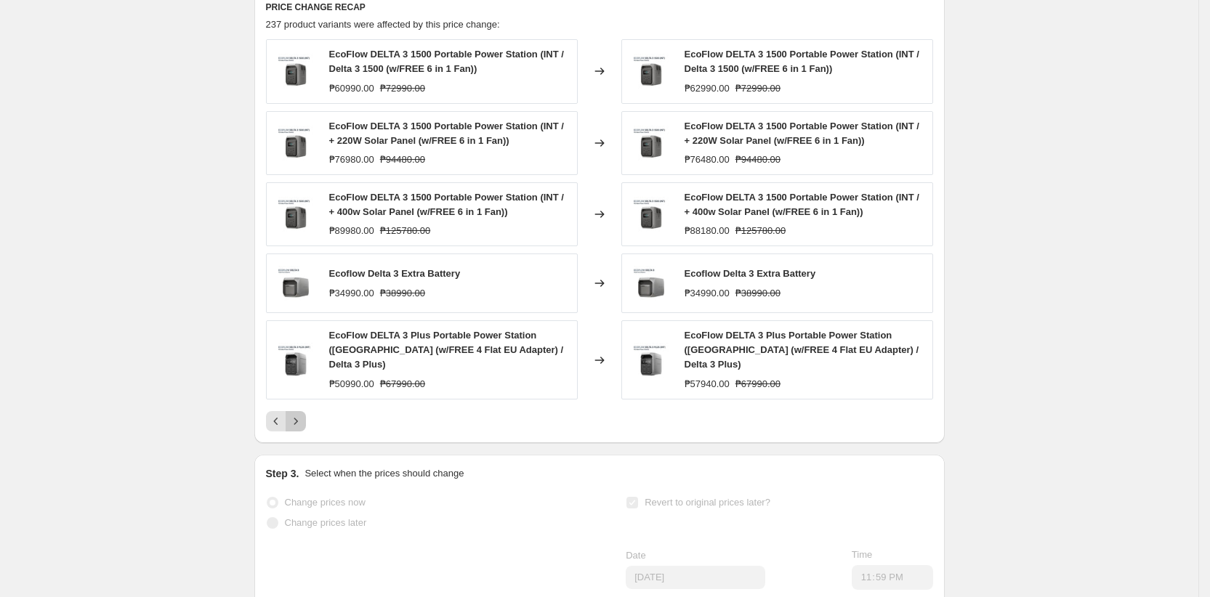
click at [300, 427] on icon "Next" at bounding box center [296, 421] width 15 height 15
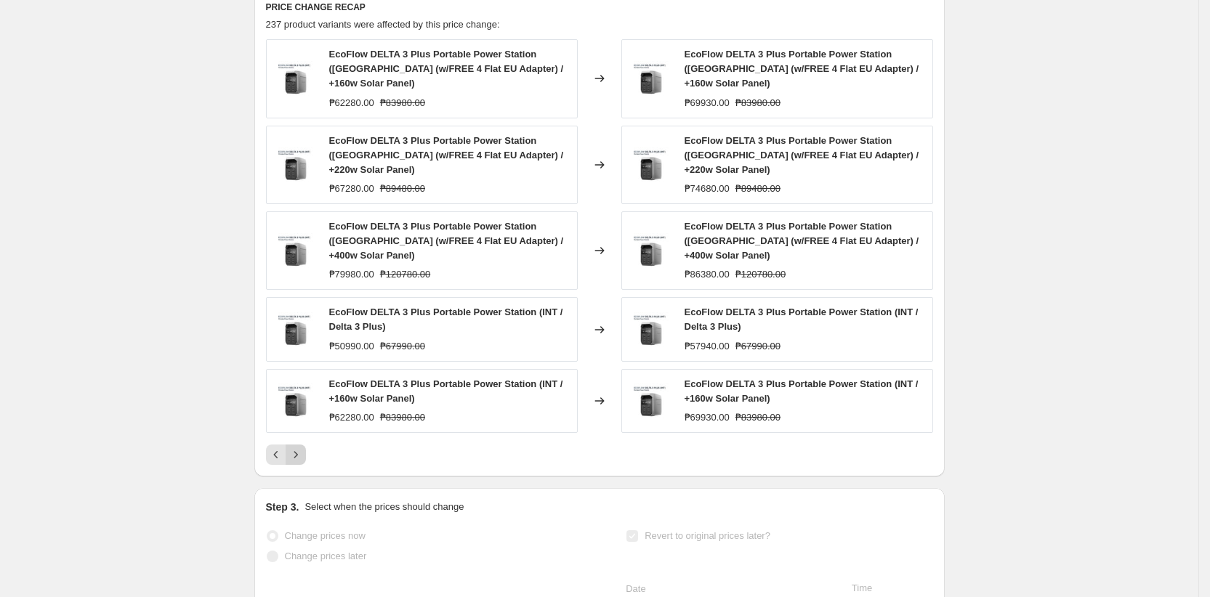
click at [300, 448] on icon "Next" at bounding box center [296, 455] width 15 height 15
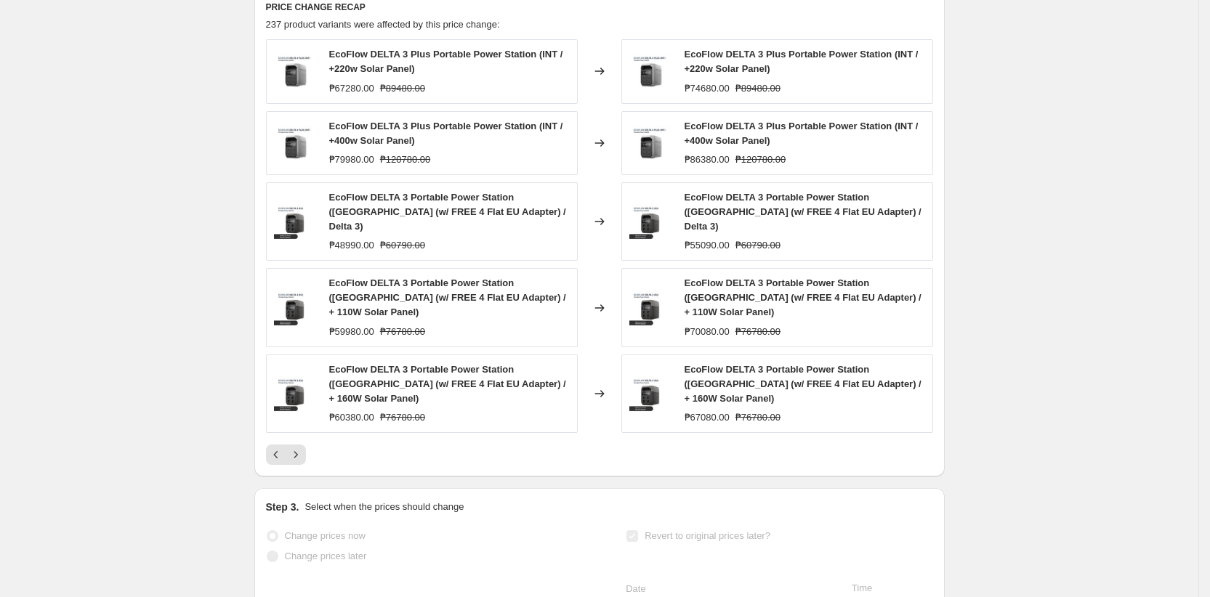
click at [302, 415] on div "EcoFlow DELTA 3 Plus Portable Power Station (INT / +220w Solar Panel) ₱67280.00…" at bounding box center [599, 252] width 667 height 426
click at [300, 448] on icon "Next" at bounding box center [296, 455] width 15 height 15
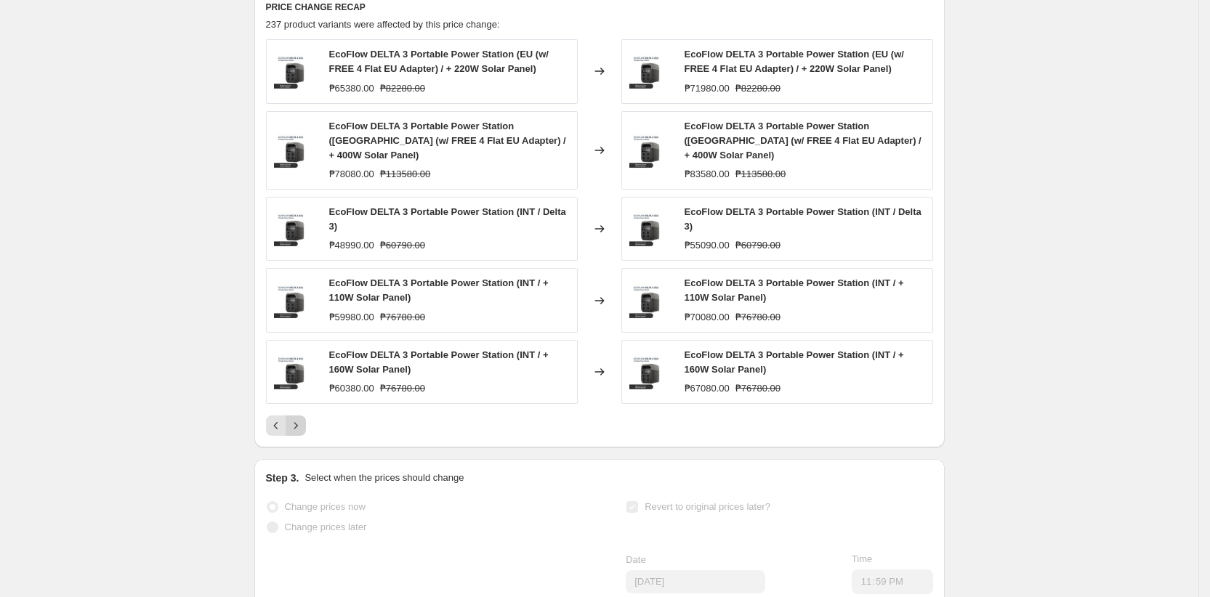
click at [301, 424] on icon "Next" at bounding box center [296, 426] width 15 height 15
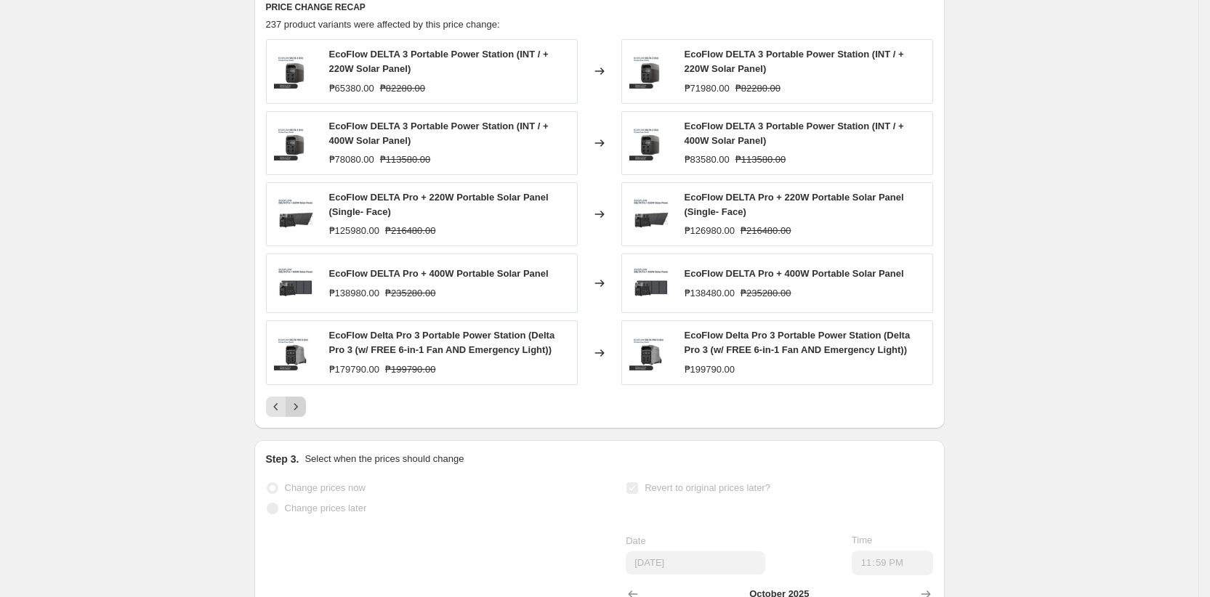
click at [297, 410] on icon "Next" at bounding box center [296, 406] width 4 height 7
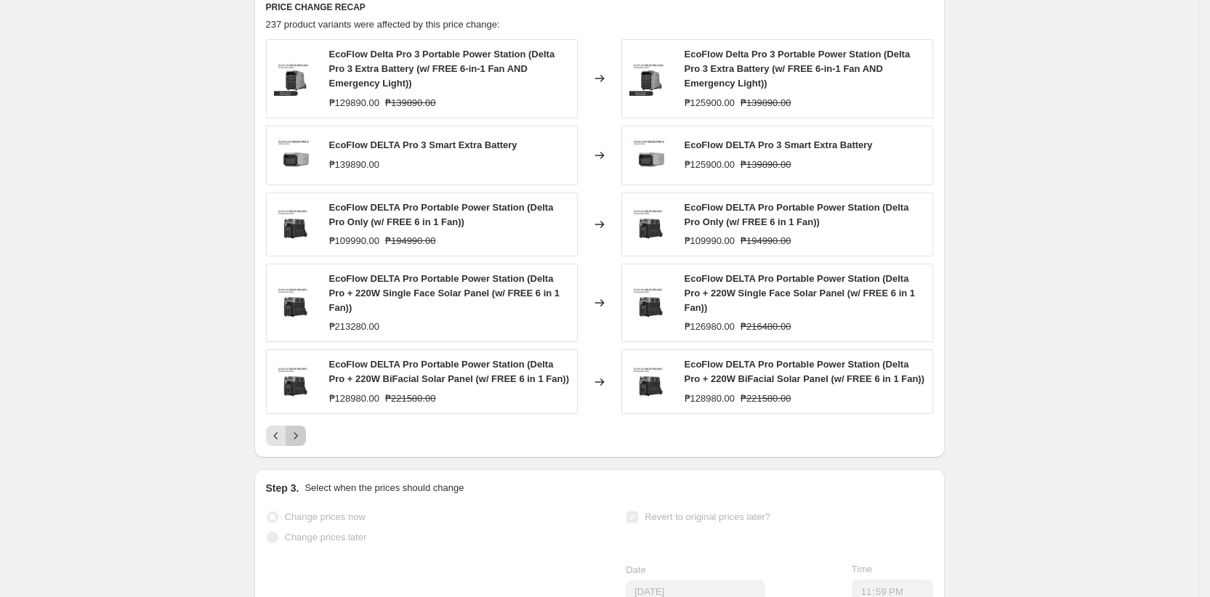
click at [302, 443] on icon "Next" at bounding box center [296, 436] width 15 height 15
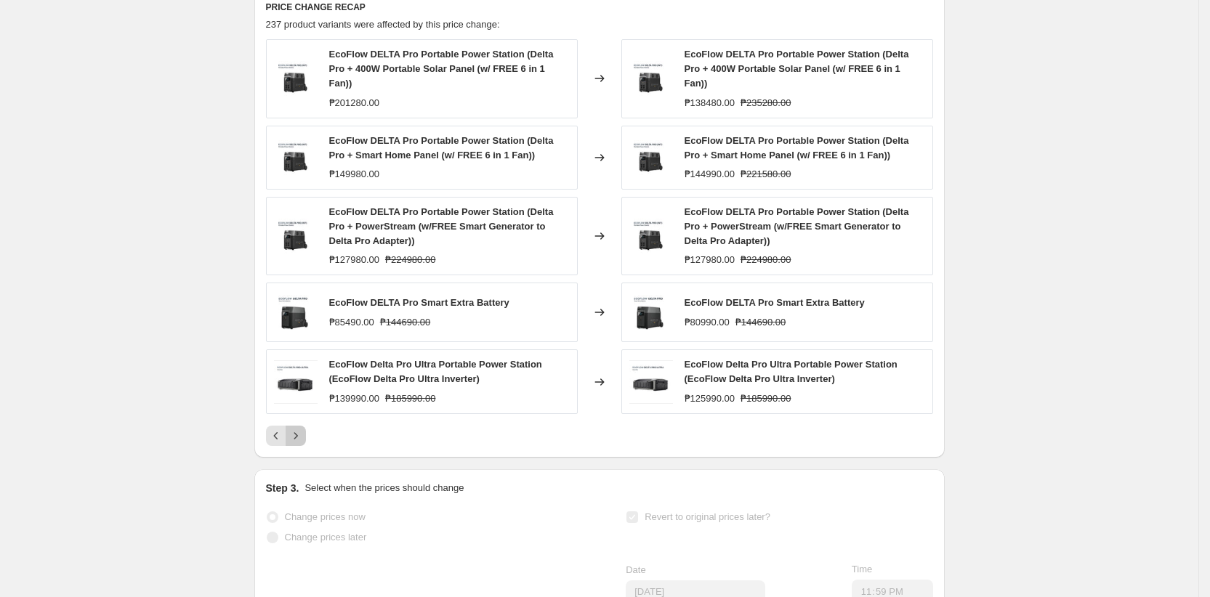
click at [302, 443] on icon "Next" at bounding box center [296, 436] width 15 height 15
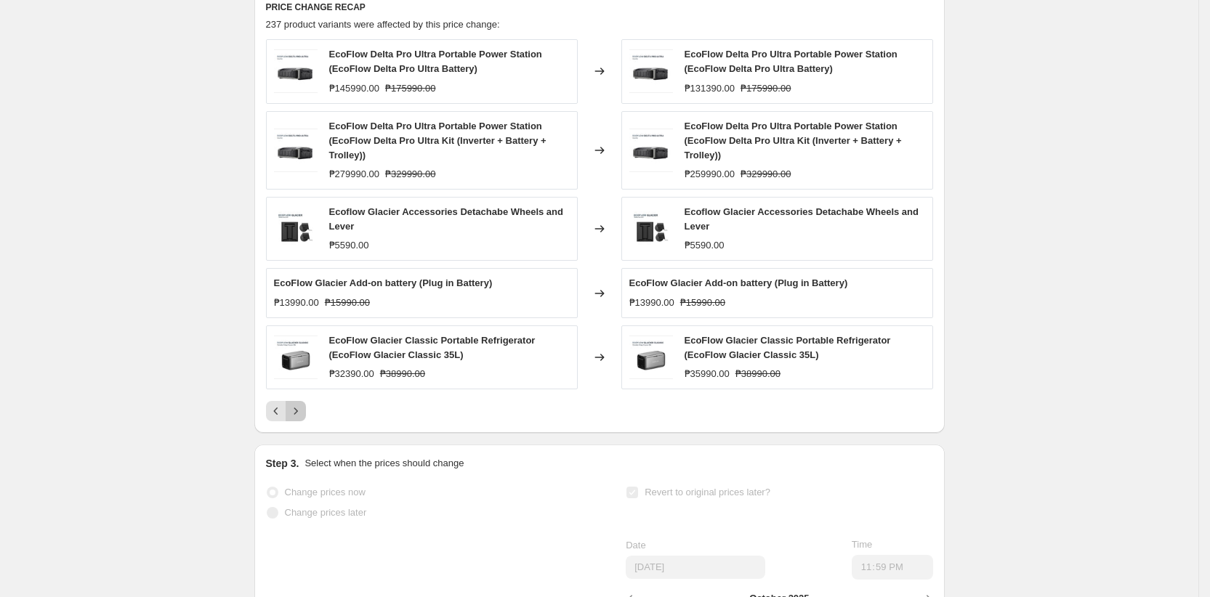
click at [297, 414] on icon "Next" at bounding box center [296, 411] width 4 height 7
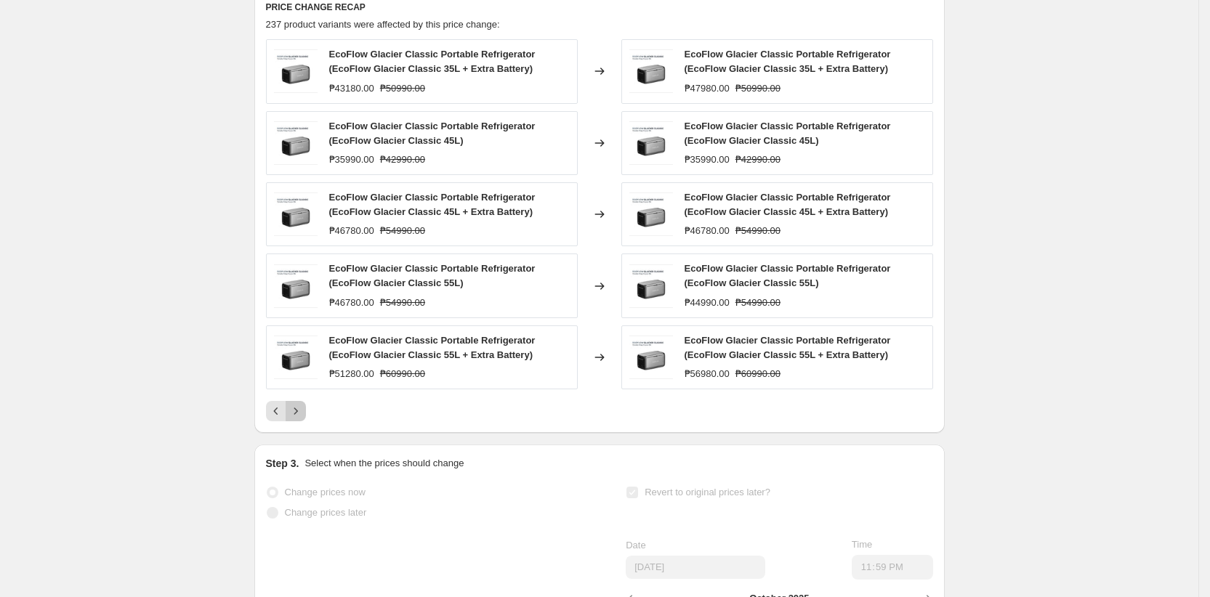
click at [303, 419] on icon "Next" at bounding box center [296, 411] width 15 height 15
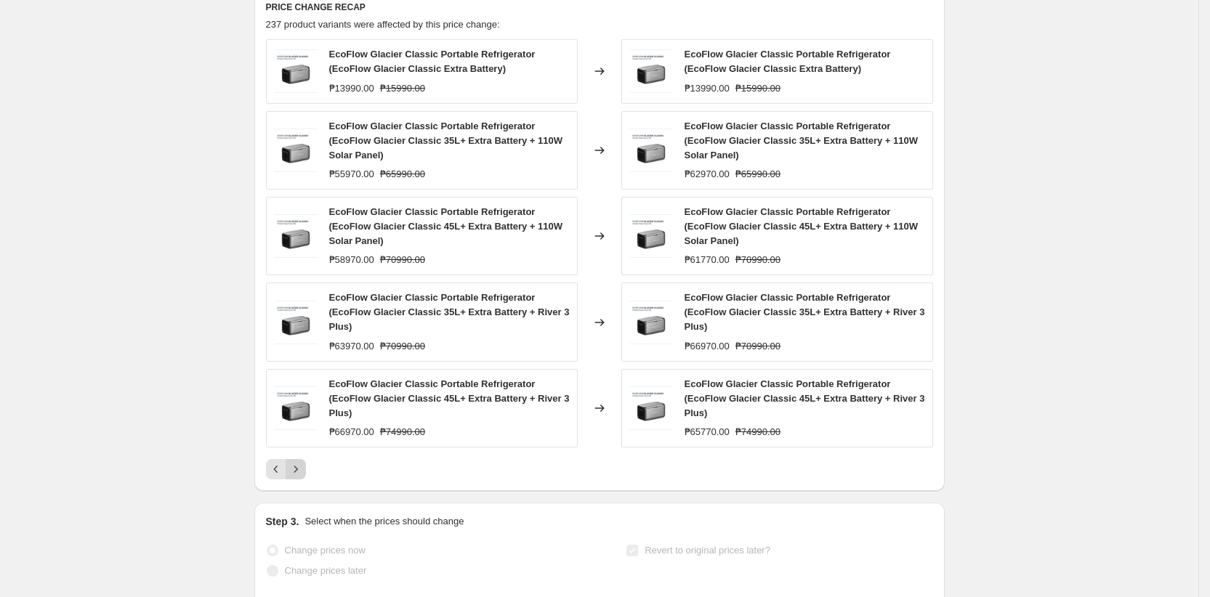
click at [301, 477] on icon "Next" at bounding box center [296, 469] width 15 height 15
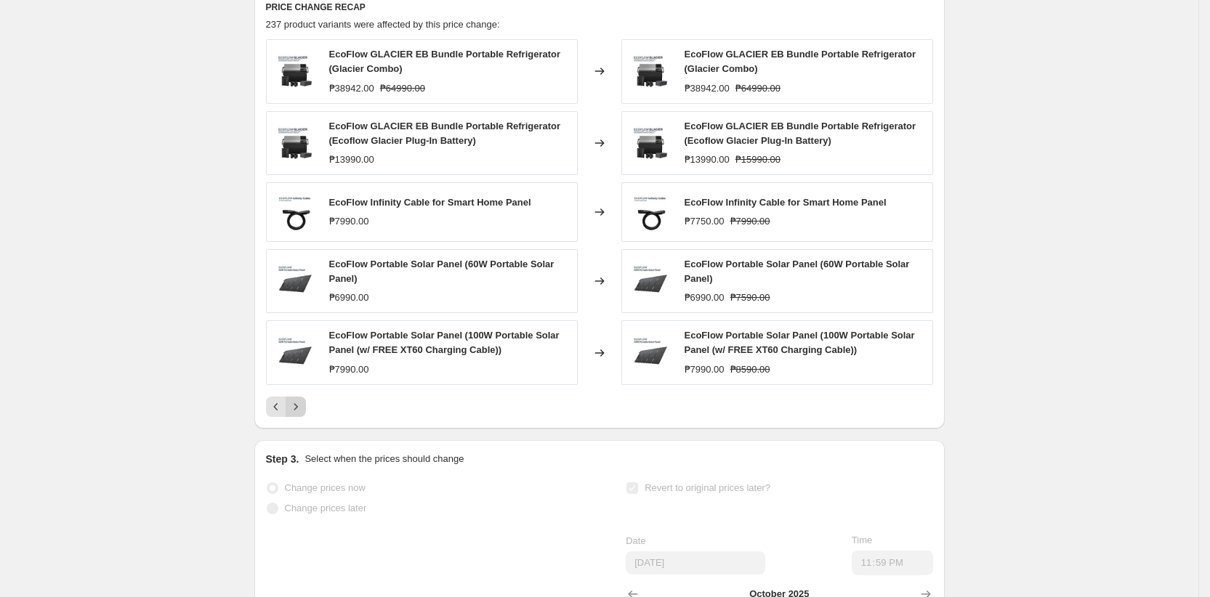
click at [305, 417] on button "Next" at bounding box center [296, 407] width 20 height 20
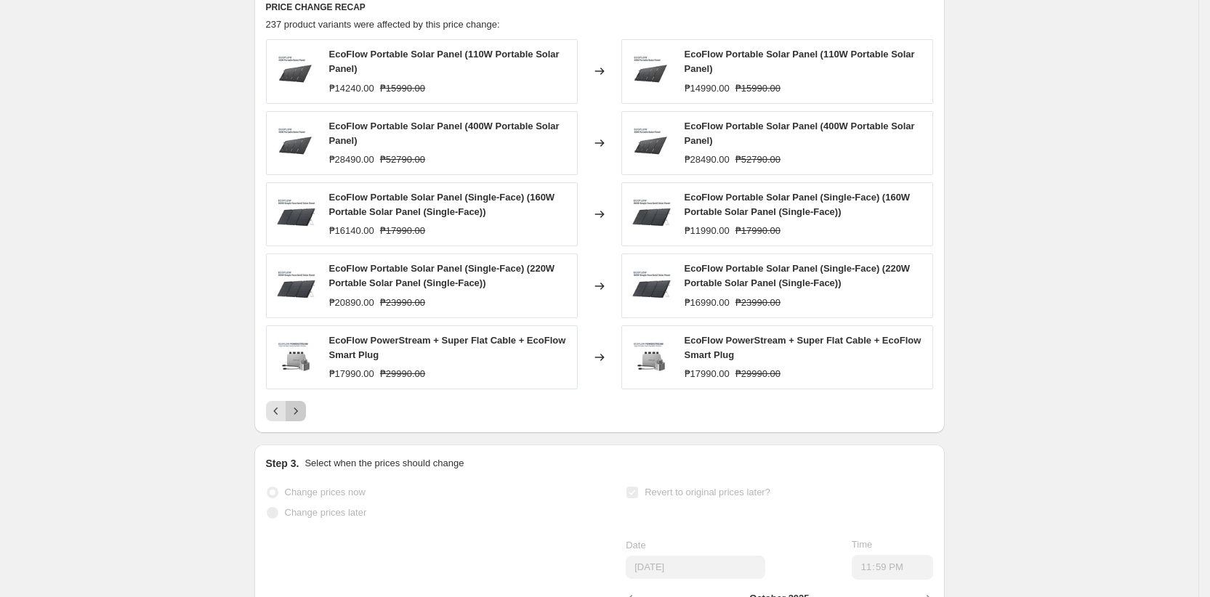
click at [301, 419] on icon "Next" at bounding box center [296, 411] width 15 height 15
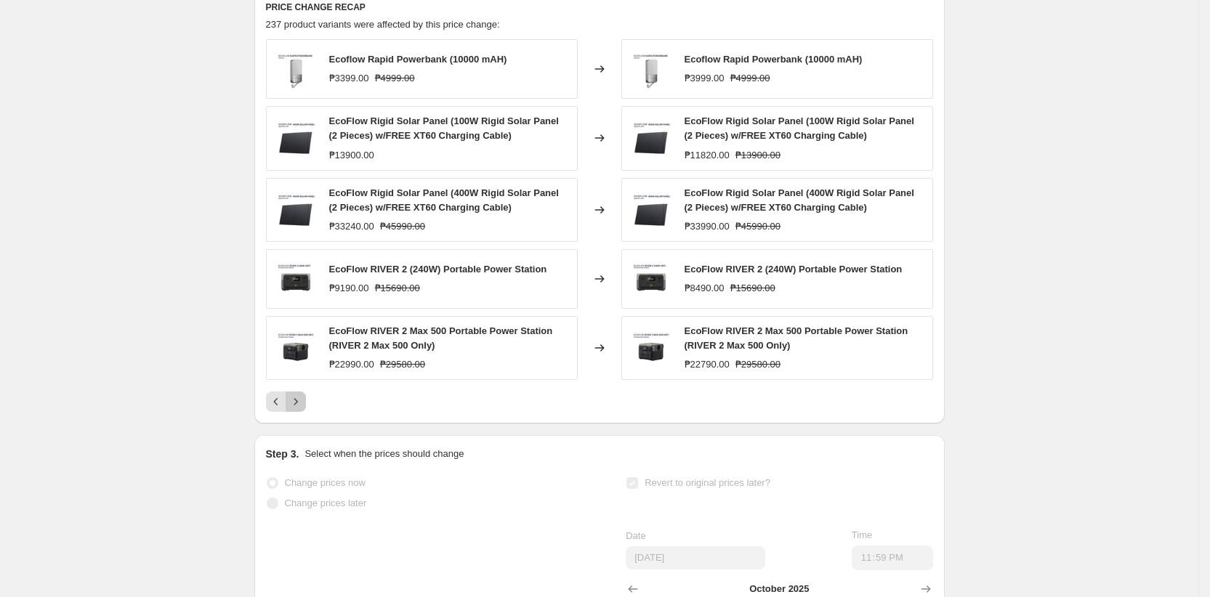
click at [302, 409] on icon "Next" at bounding box center [296, 402] width 15 height 15
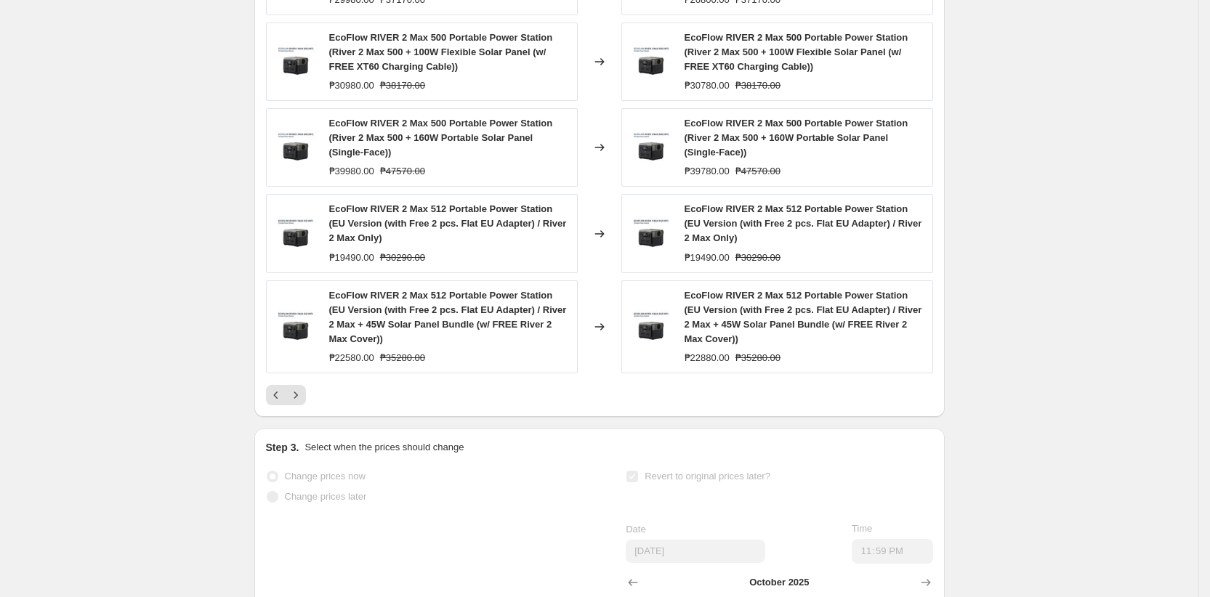
scroll to position [699, 0]
click at [299, 401] on icon "Next" at bounding box center [296, 394] width 15 height 15
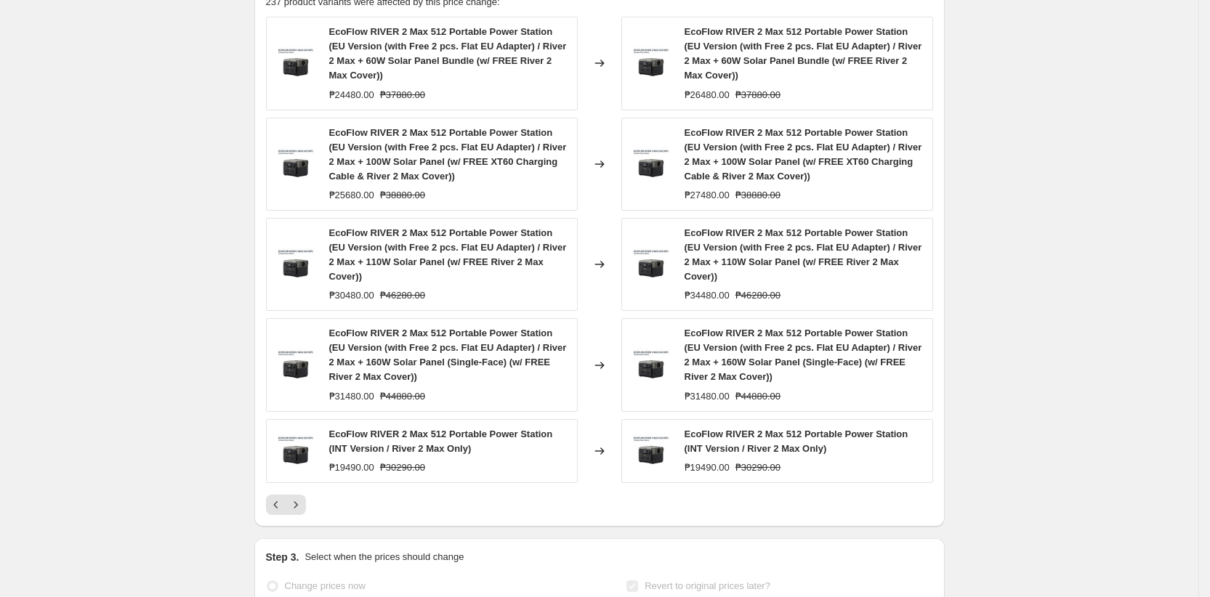
scroll to position [614, 0]
